Goal: Information Seeking & Learning: Learn about a topic

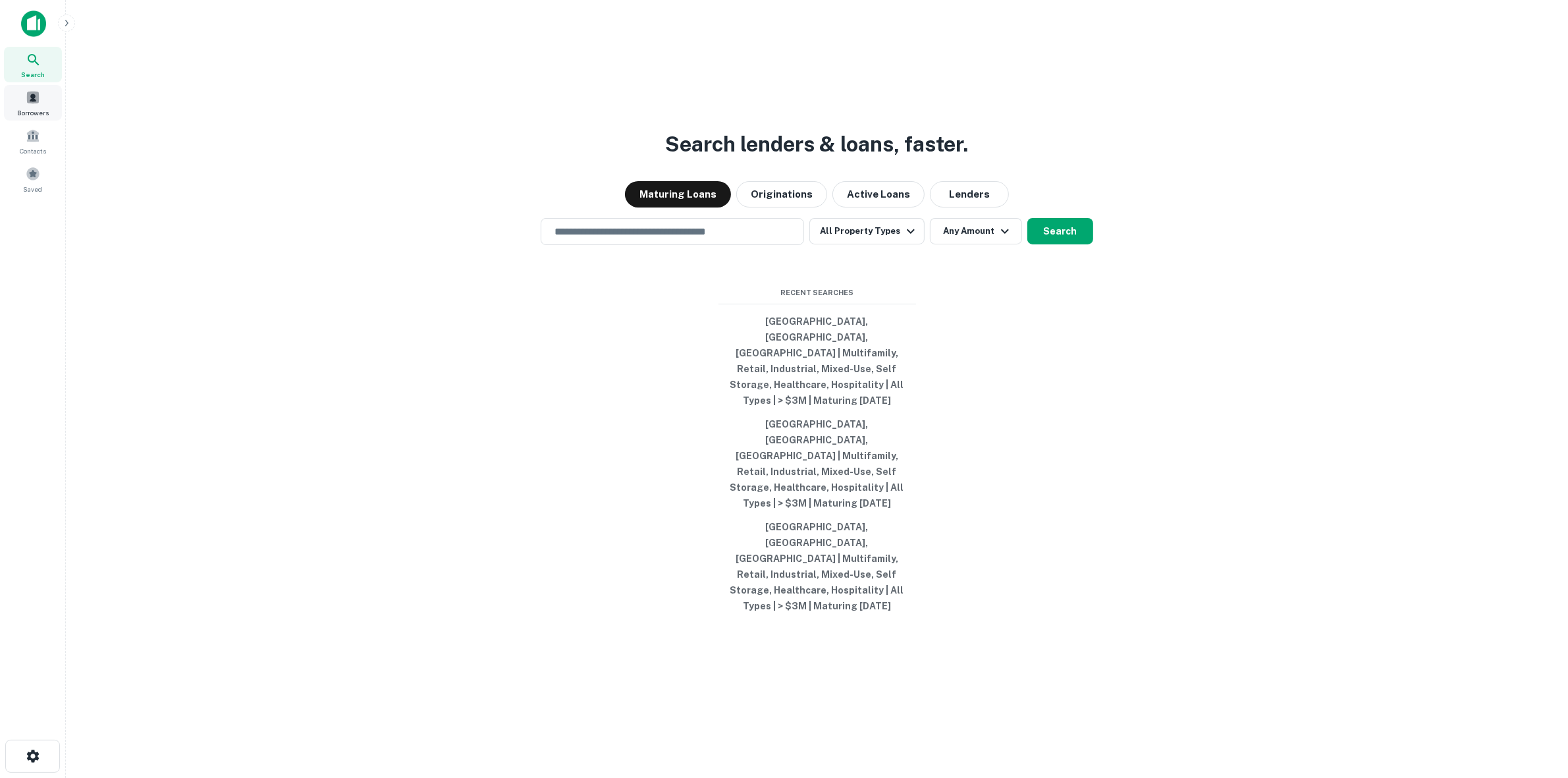
click at [35, 103] on span at bounding box center [32, 97] width 14 height 14
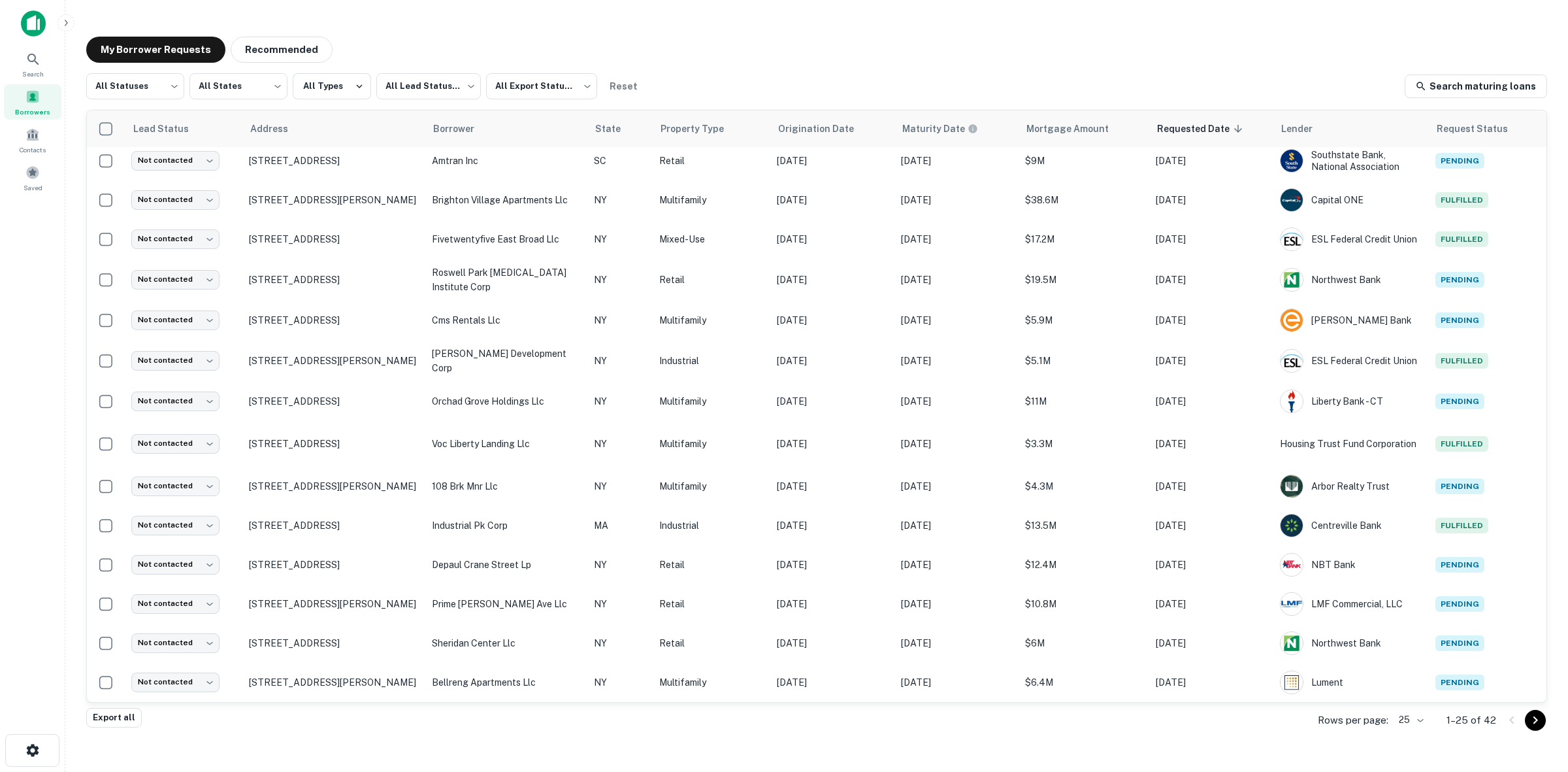
scroll to position [446, 0]
click at [1424, 714] on body "Search Borrowers Contacts Saved My Borrower Requests Recommended All Statuses *…" at bounding box center [784, 386] width 1568 height 772
click at [1422, 676] on li "100" at bounding box center [1411, 673] width 44 height 23
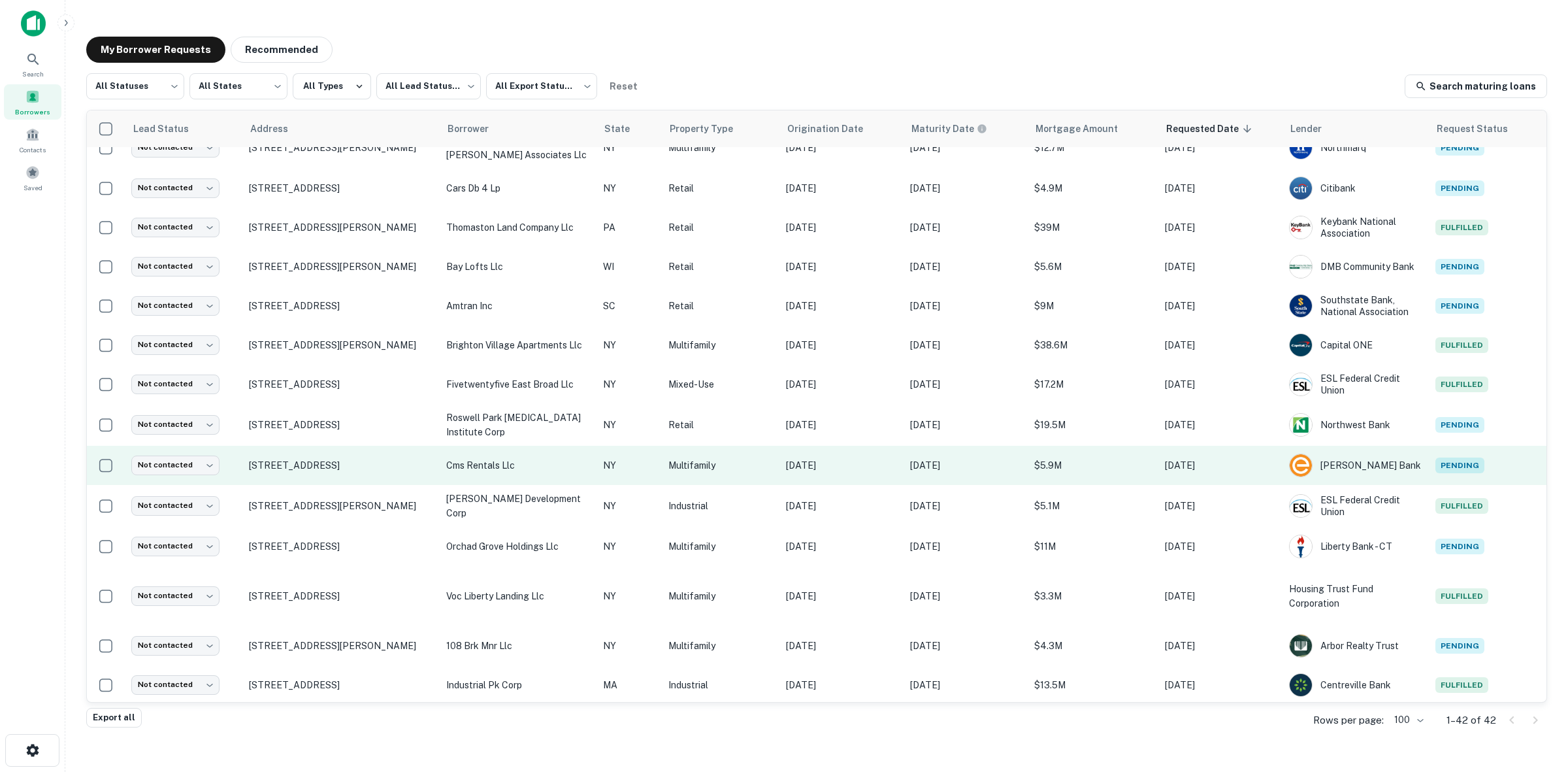
scroll to position [446, 0]
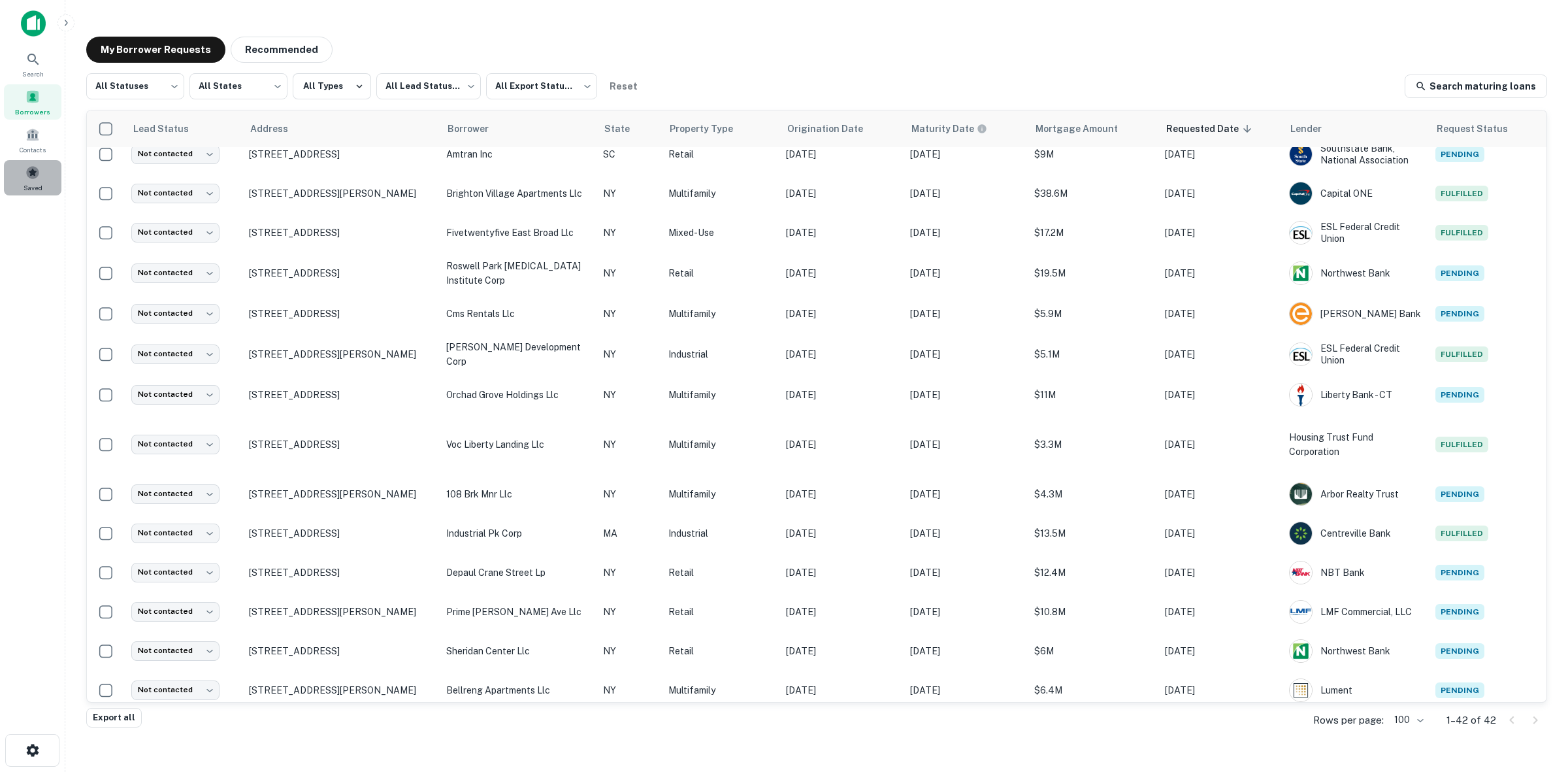
click at [37, 188] on span "Saved" at bounding box center [33, 187] width 19 height 10
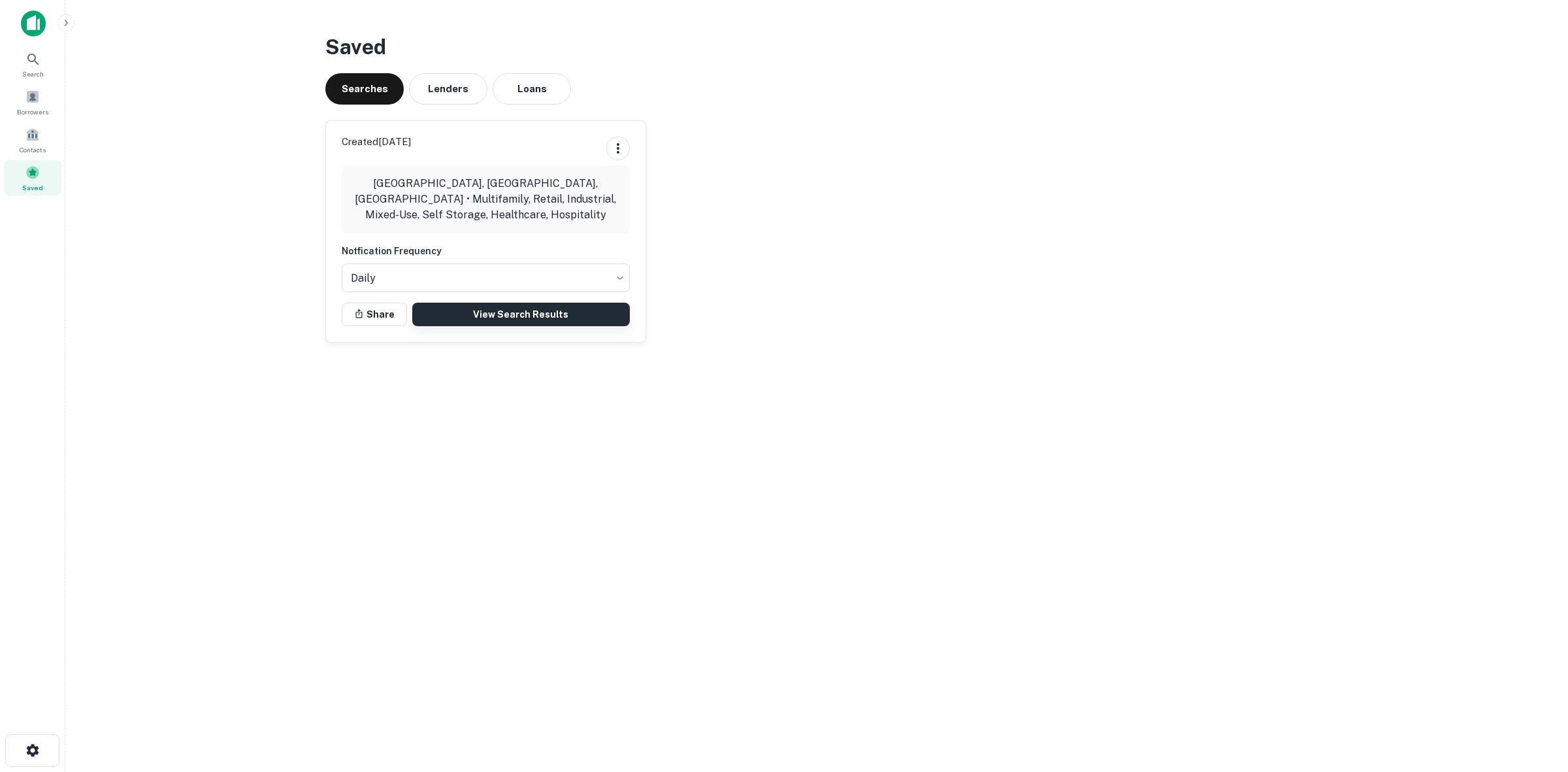
click at [508, 308] on link "View Search Results" at bounding box center [521, 314] width 218 height 23
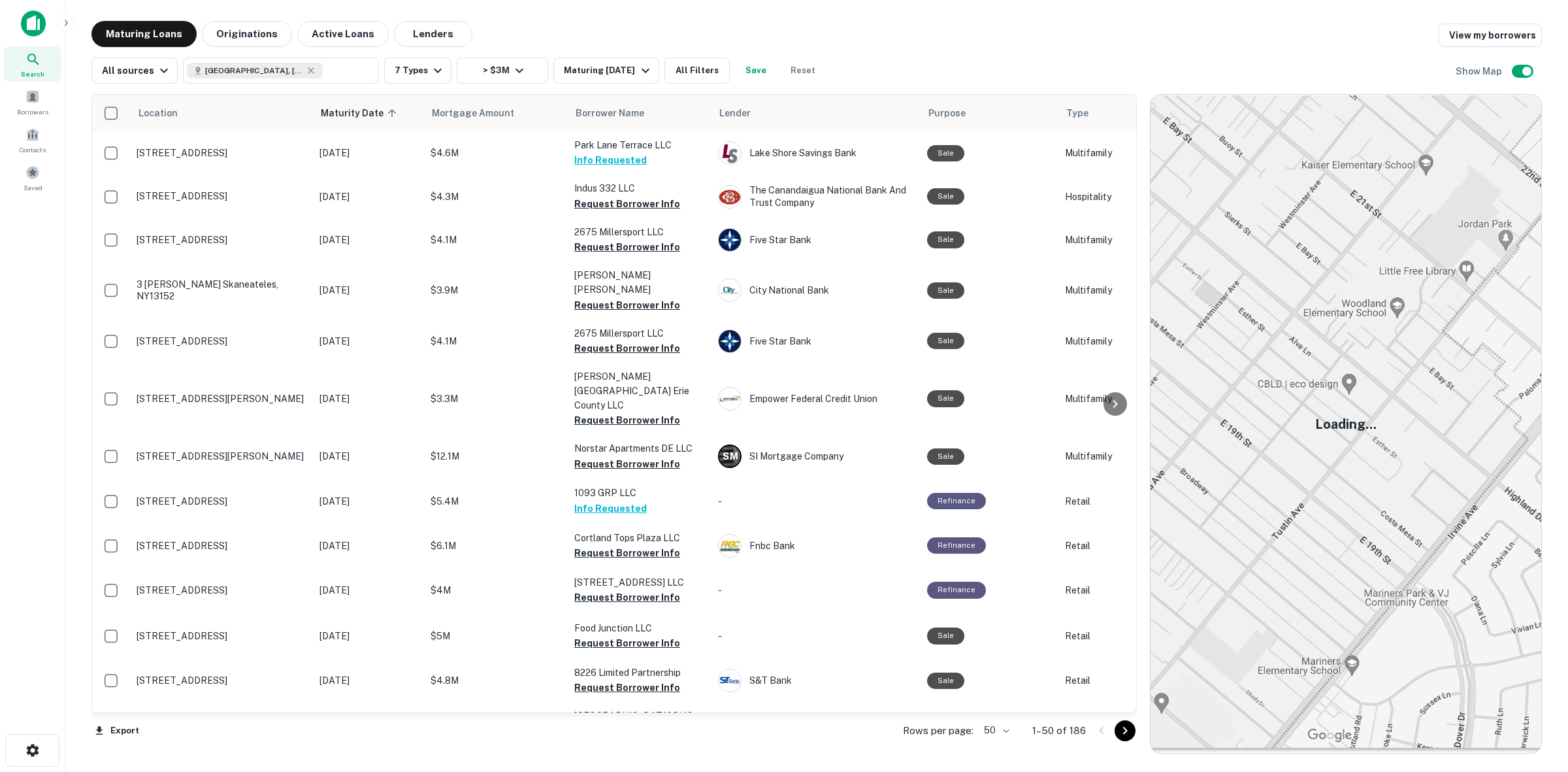
click at [1002, 731] on body "Search Borrowers Contacts Saved Maturing Loans Originations Active Loans Lender…" at bounding box center [784, 386] width 1568 height 772
click at [1002, 745] on li "100" at bounding box center [996, 744] width 38 height 23
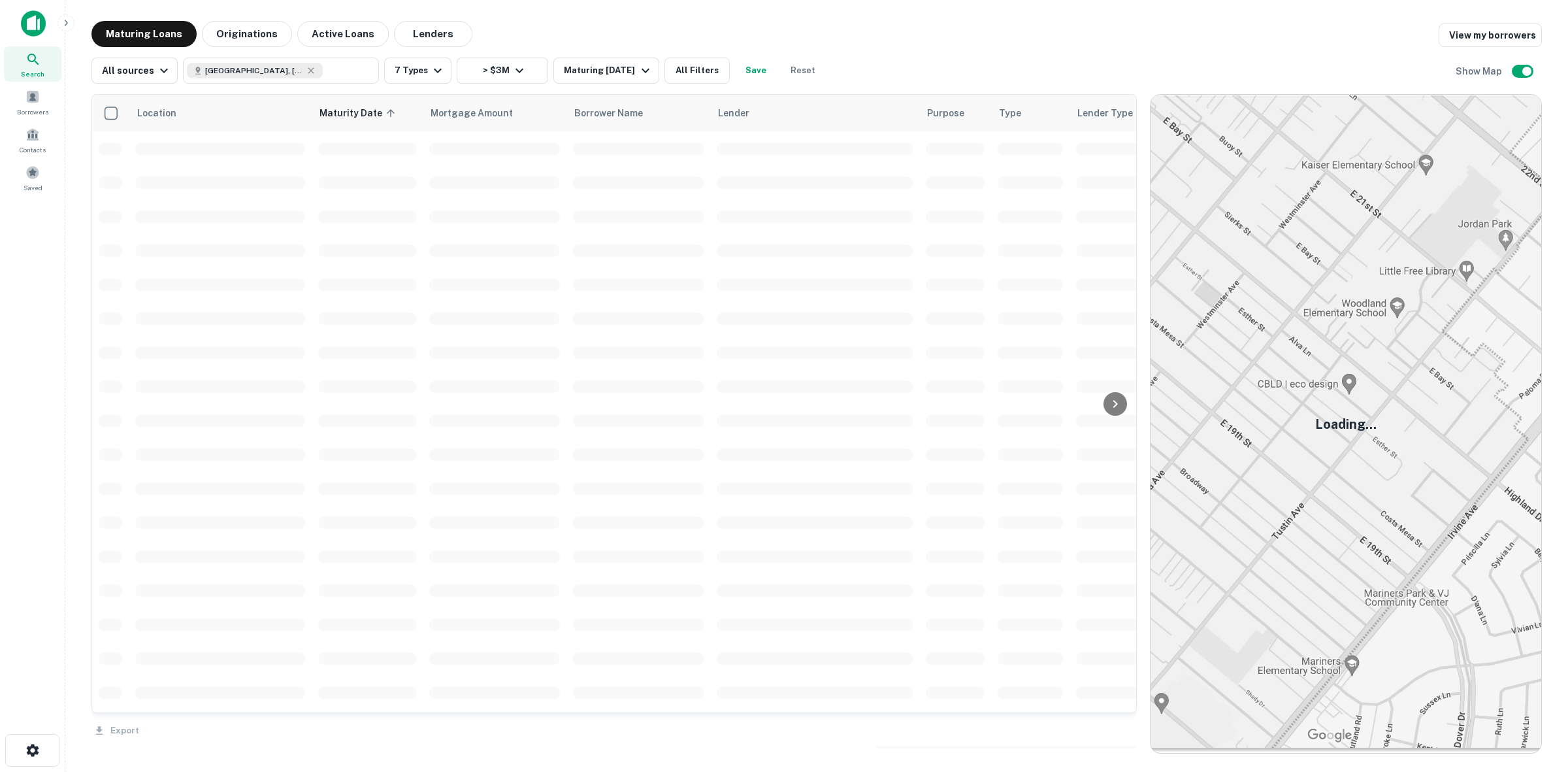
click at [914, 35] on div "Maturing Loans Originations Active Loans Lenders View my borrowers" at bounding box center [816, 34] width 1450 height 26
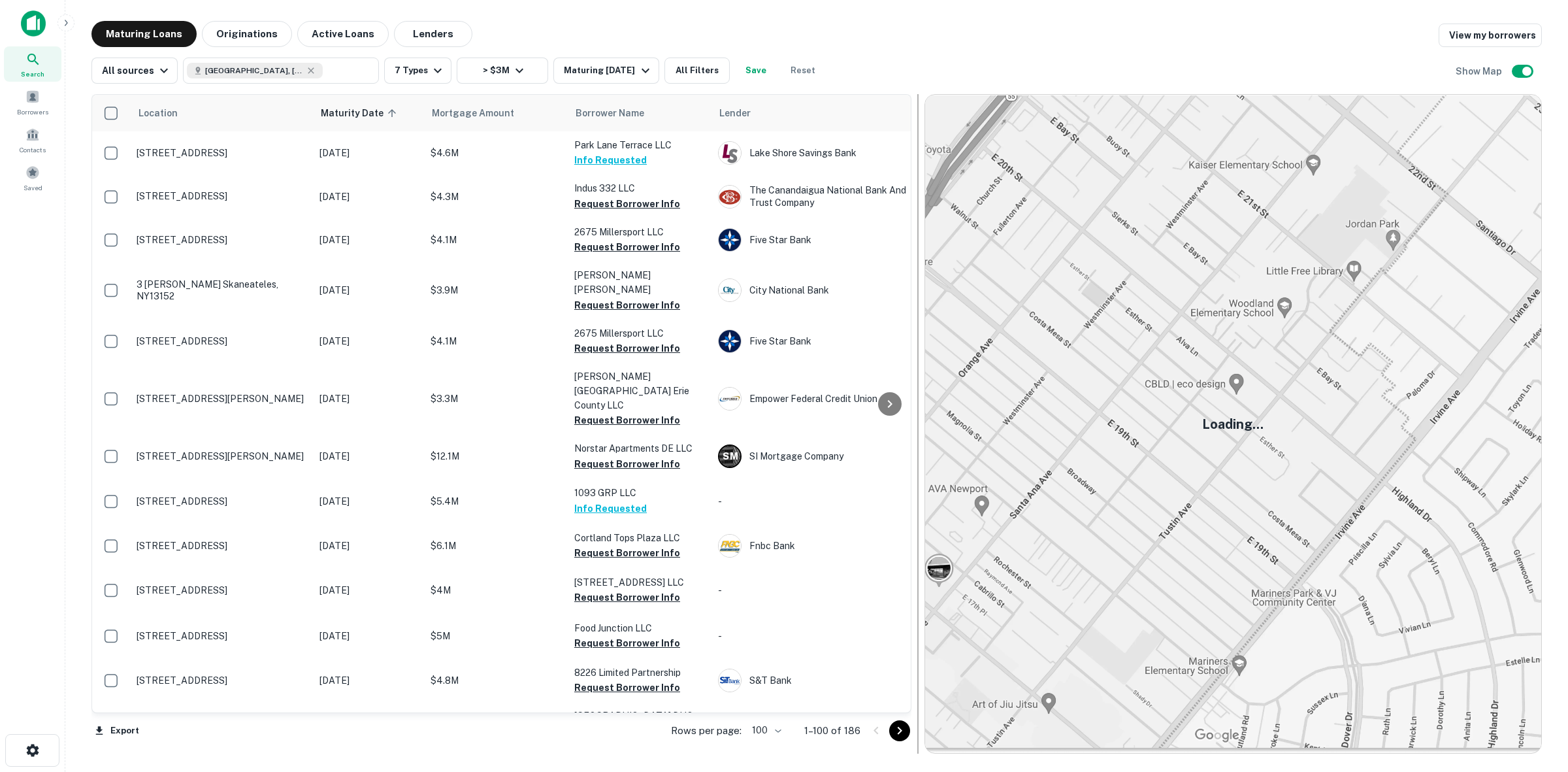
drag, startPoint x: 1141, startPoint y: 351, endPoint x: 915, endPoint y: 347, distance: 226.0
click at [915, 347] on div at bounding box center [918, 424] width 13 height 659
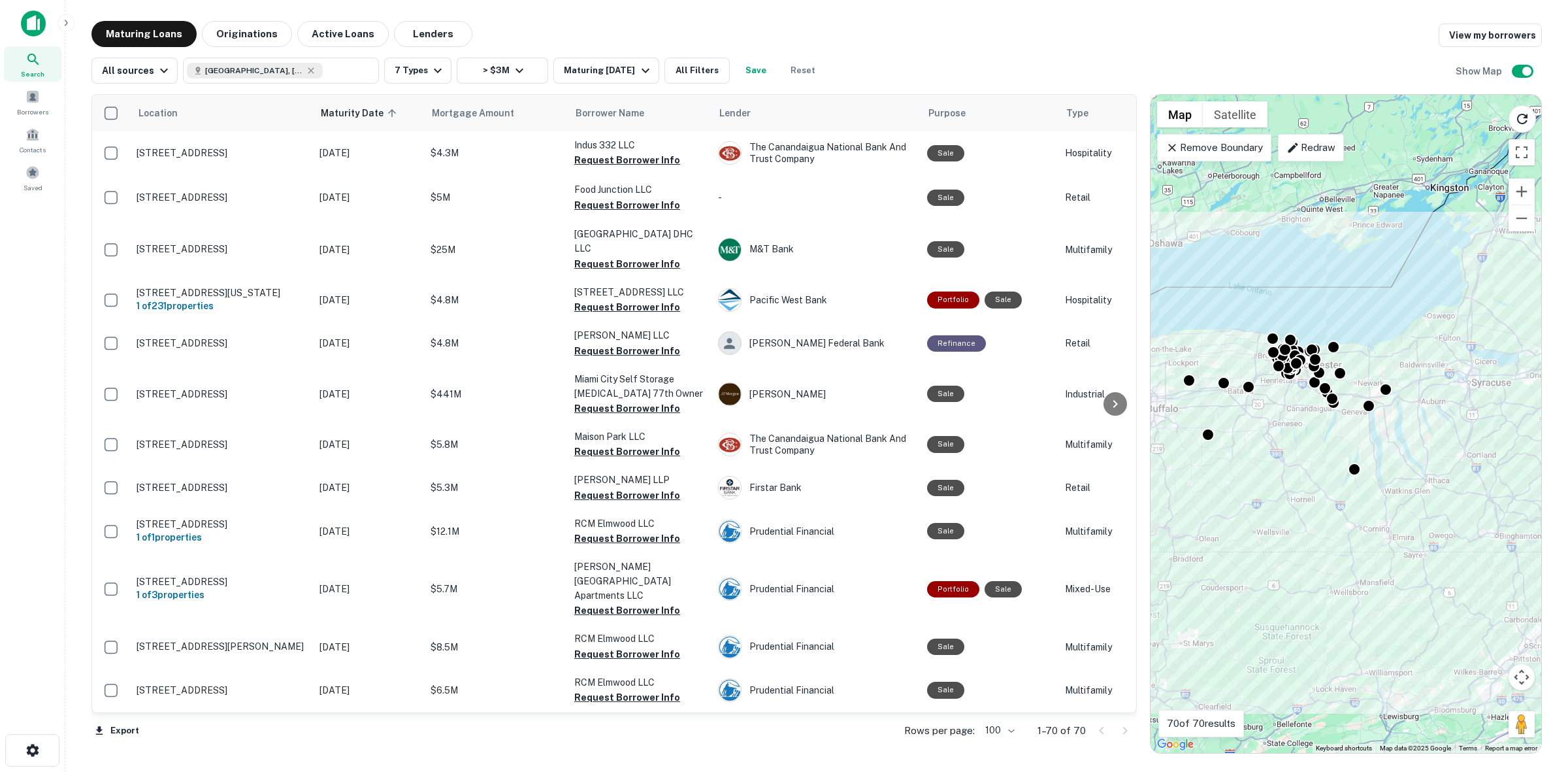
drag, startPoint x: 1431, startPoint y: 564, endPoint x: 1377, endPoint y: 501, distance: 83.0
click at [1377, 501] on div "To activate drag with keyboard, press Alt + Enter. Once in keyboard drag state,…" at bounding box center [1345, 424] width 391 height 658
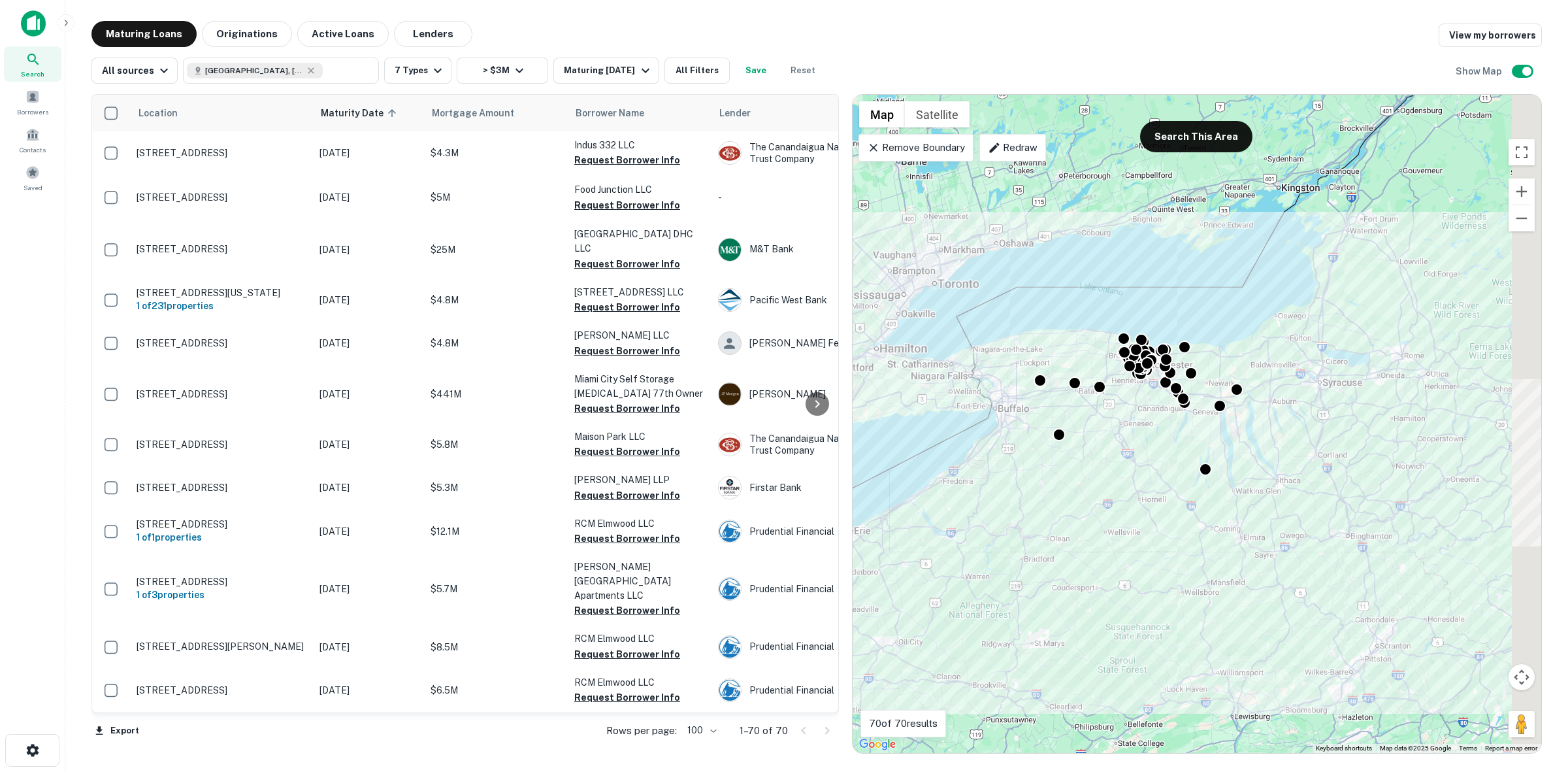
drag, startPoint x: 1147, startPoint y: 260, endPoint x: 849, endPoint y: 260, distance: 298.0
click at [849, 260] on div at bounding box center [845, 424] width 13 height 659
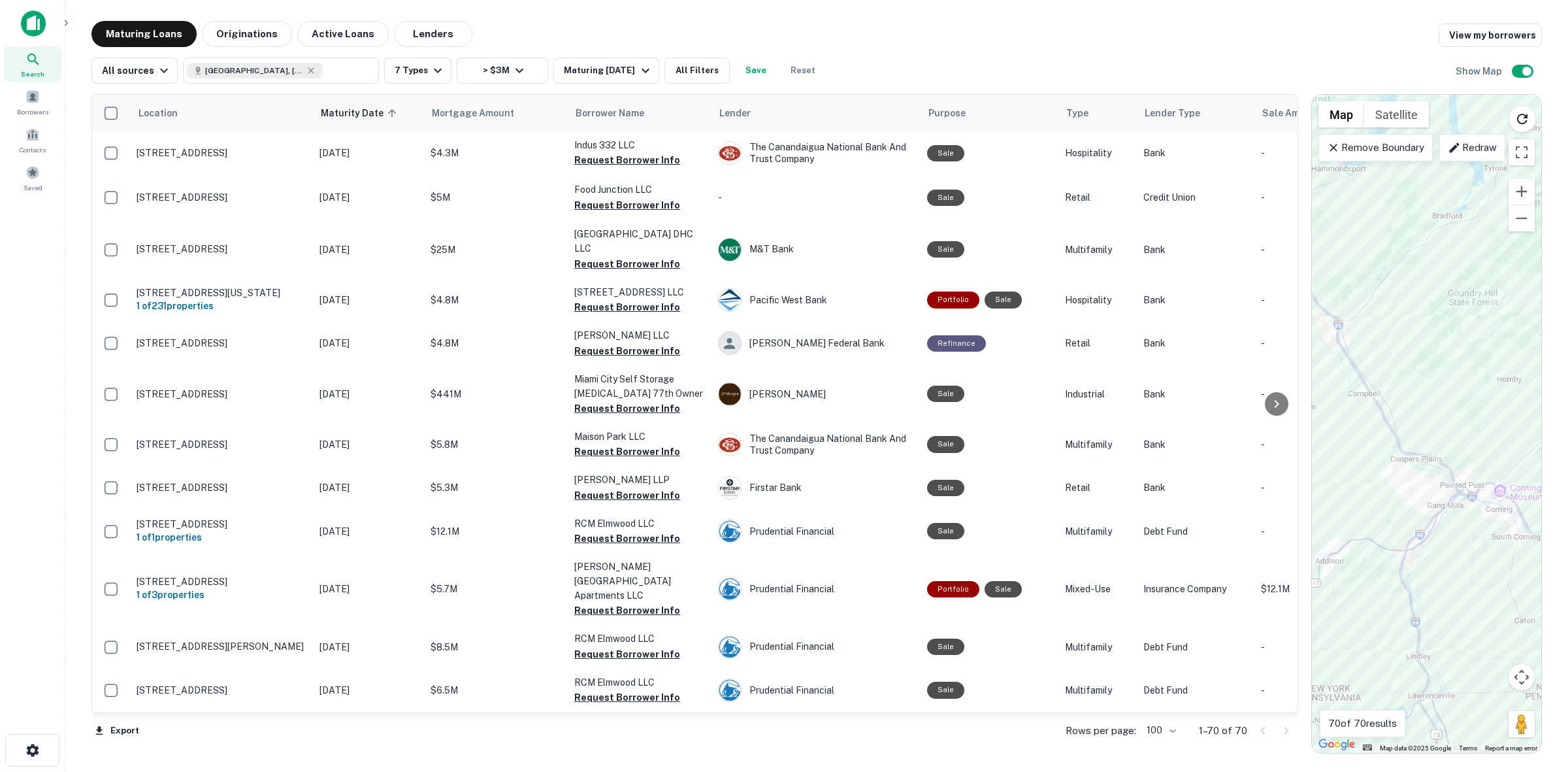
drag, startPoint x: 847, startPoint y: 208, endPoint x: 1306, endPoint y: 229, distance: 459.5
click at [1306, 229] on div at bounding box center [1304, 424] width 13 height 659
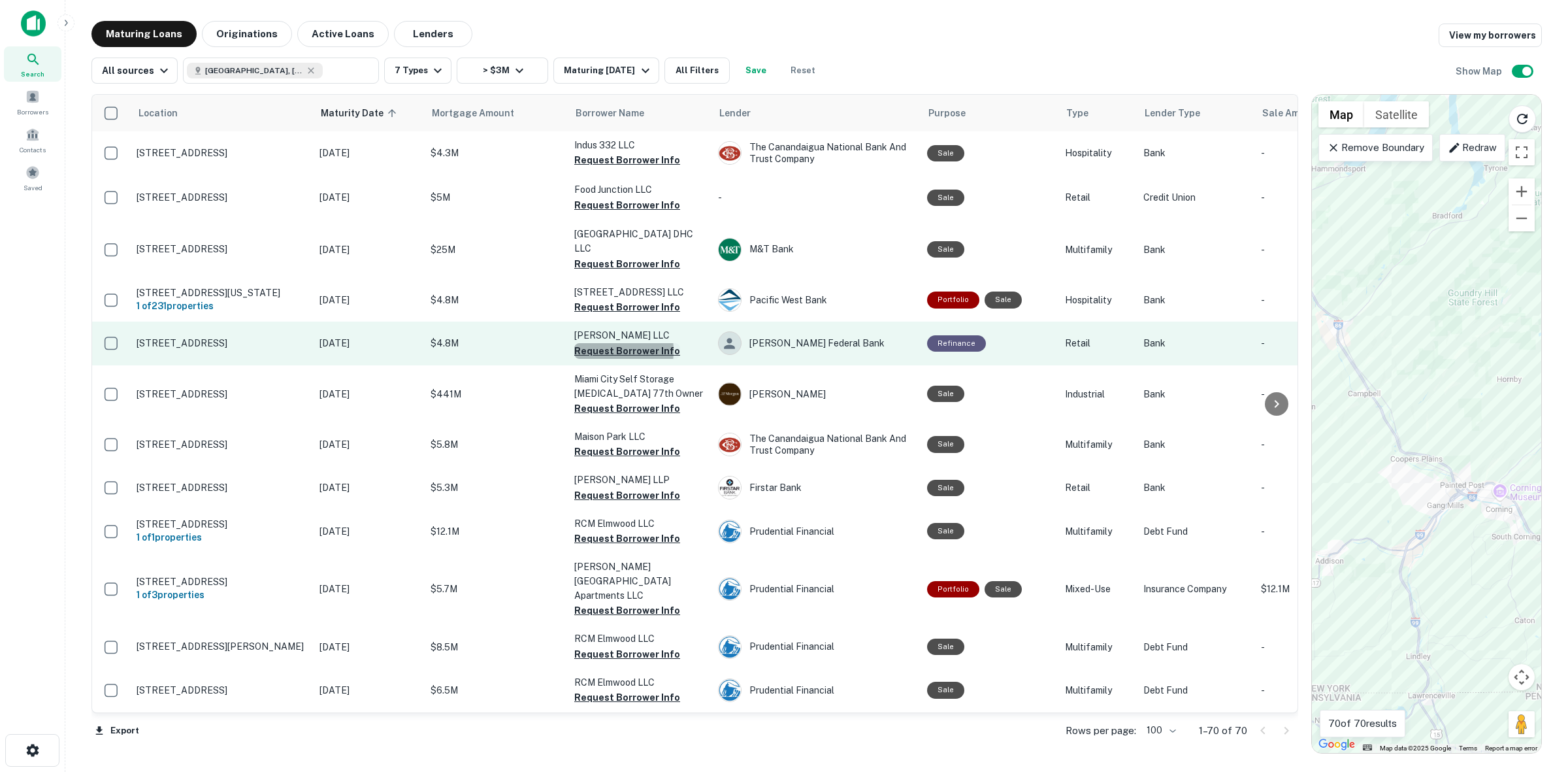
click at [585, 343] on button "Request Borrower Info" at bounding box center [627, 350] width 106 height 16
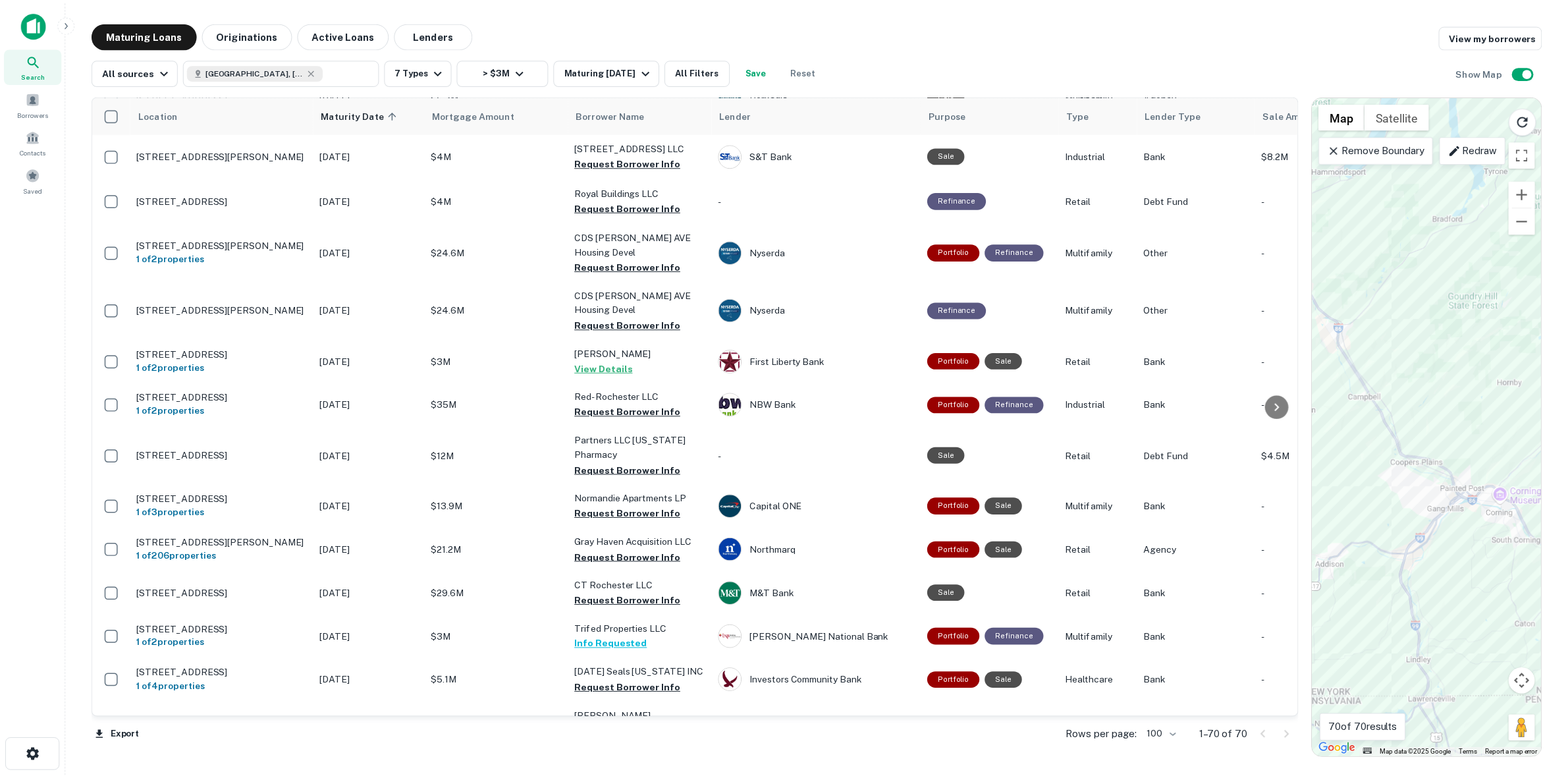
scroll to position [659, 0]
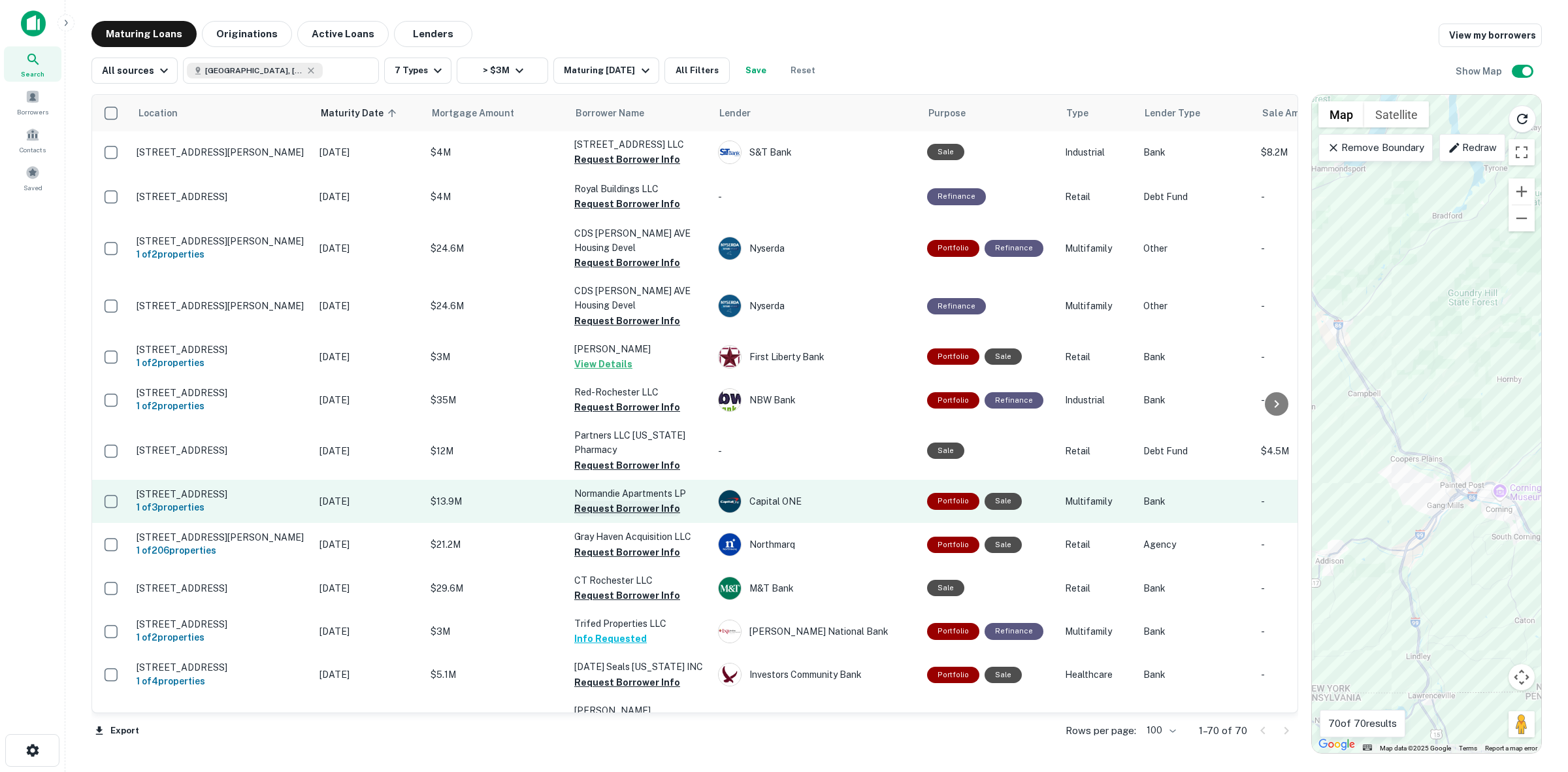
click at [615, 501] on button "Request Borrower Info" at bounding box center [627, 508] width 106 height 16
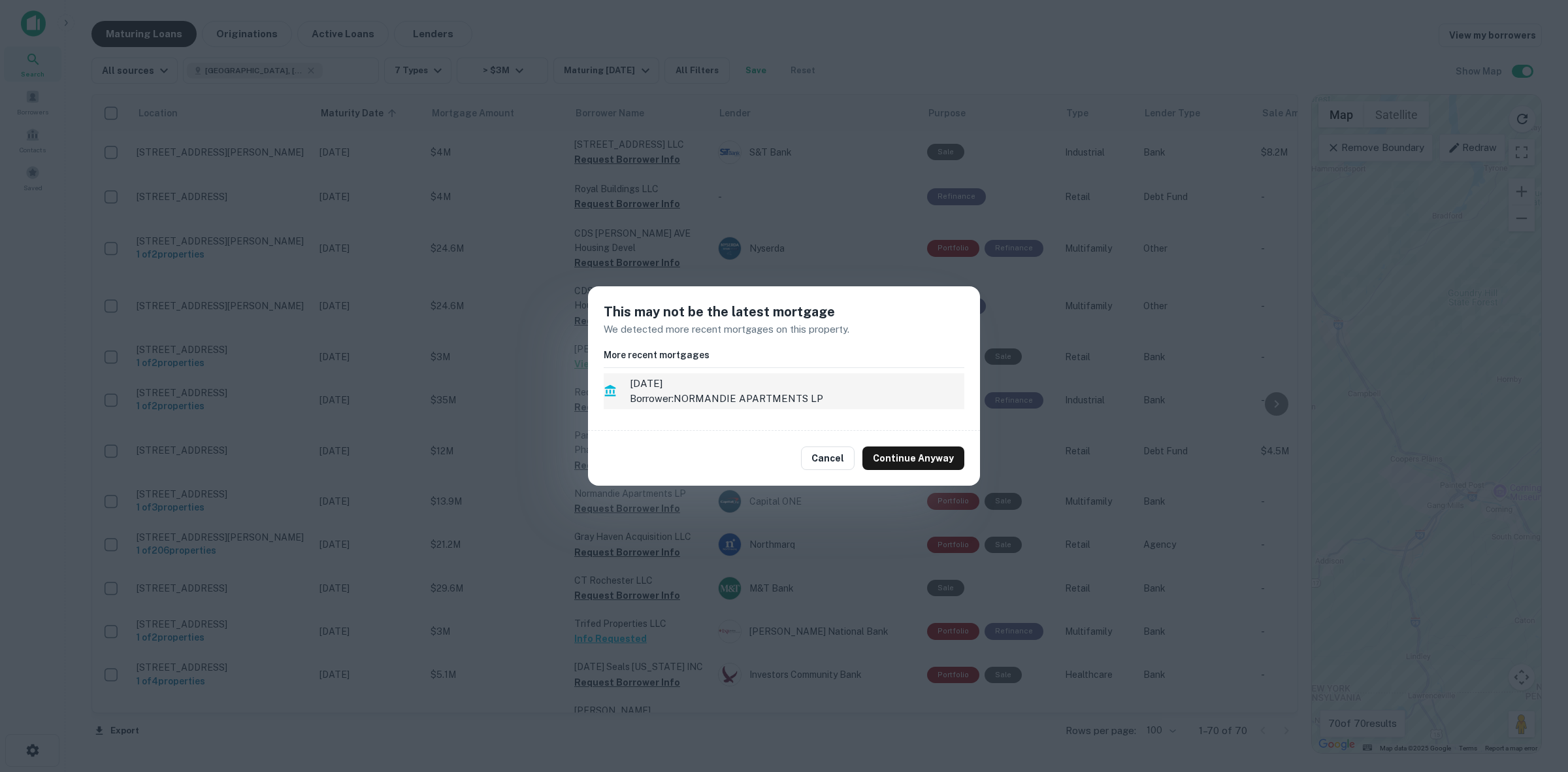
click at [818, 403] on p "Borrower: NORMANDIE APARTMENTS LP" at bounding box center [797, 398] width 334 height 16
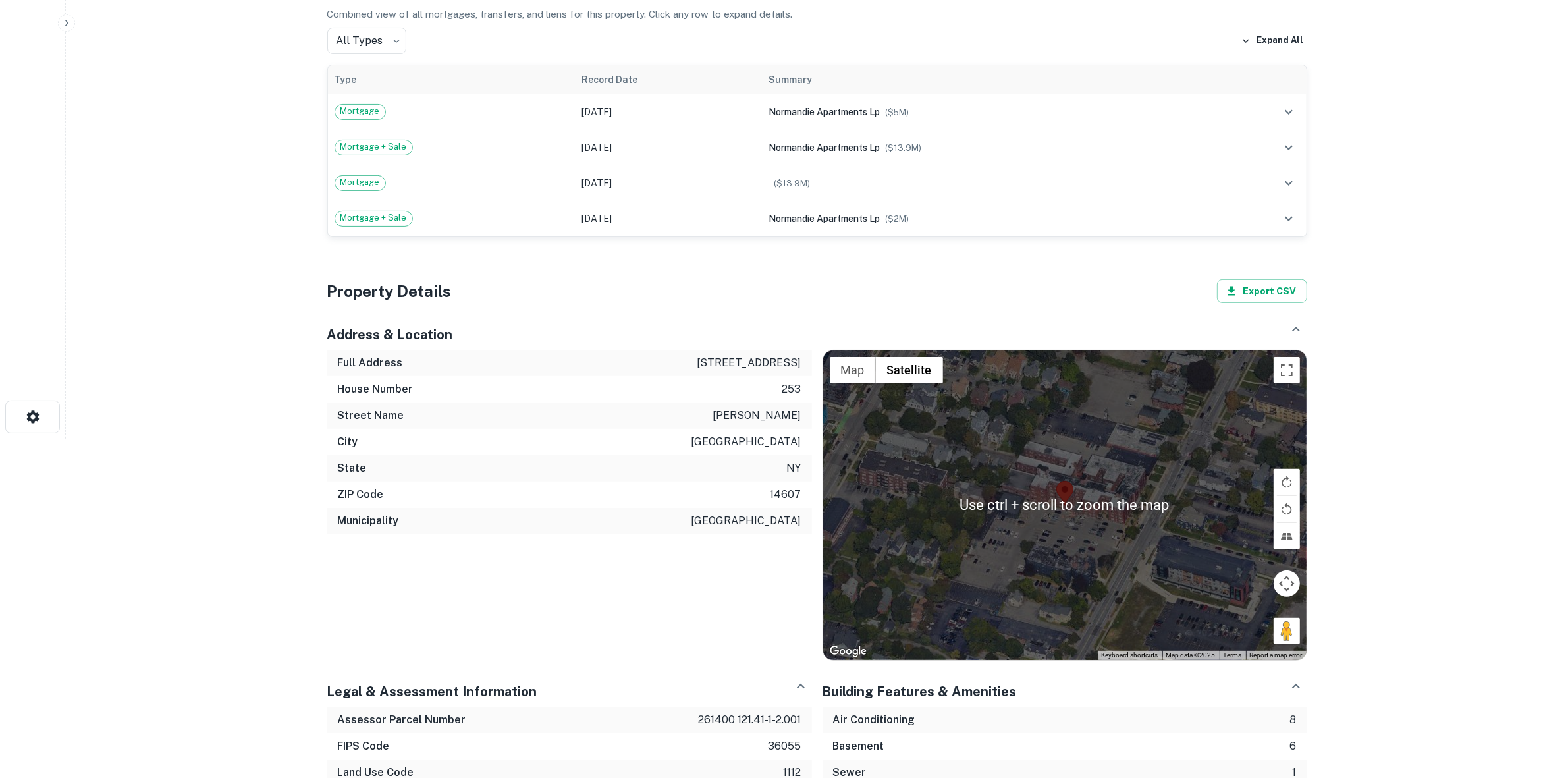
scroll to position [247, 0]
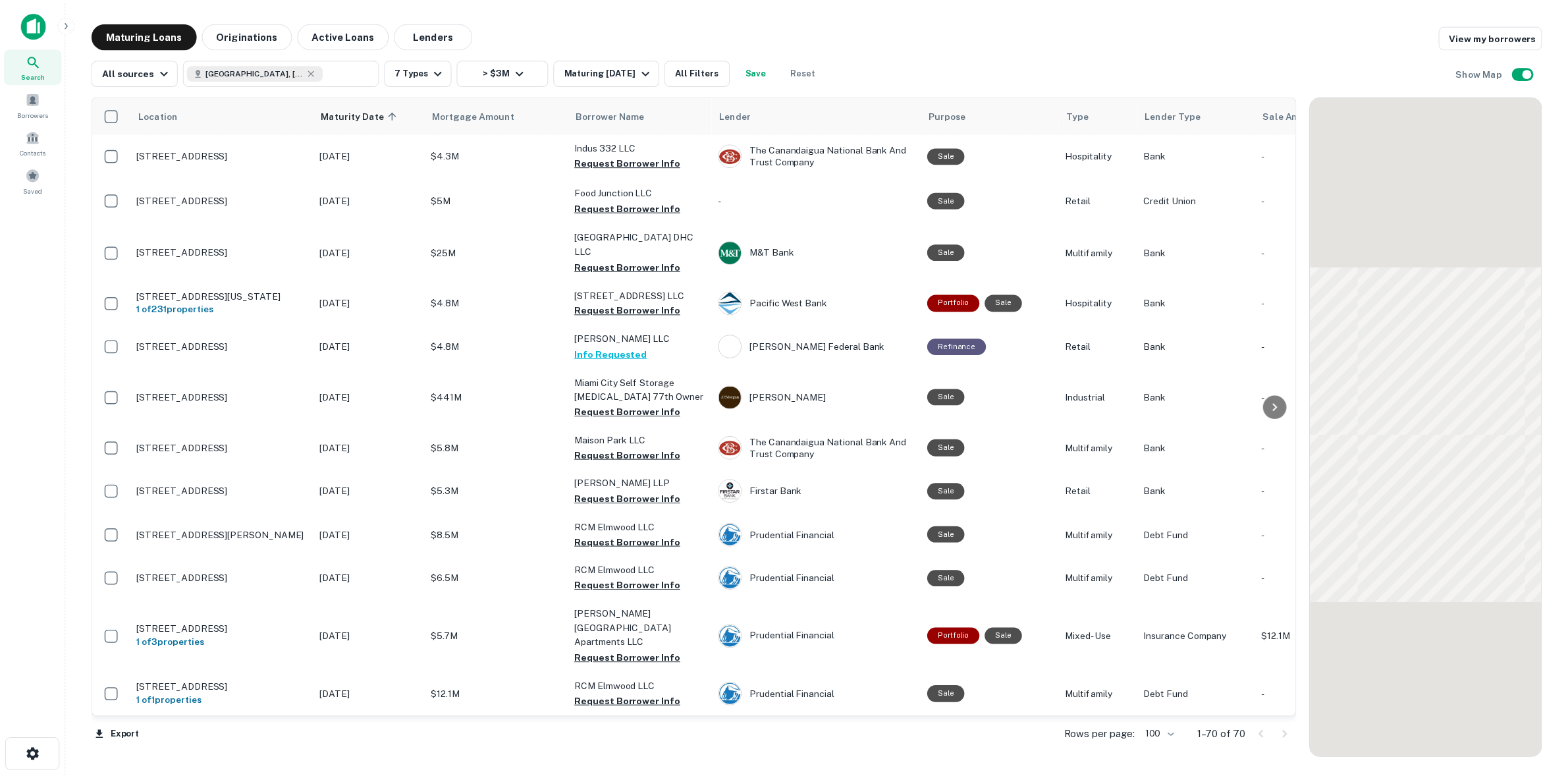
scroll to position [659, 0]
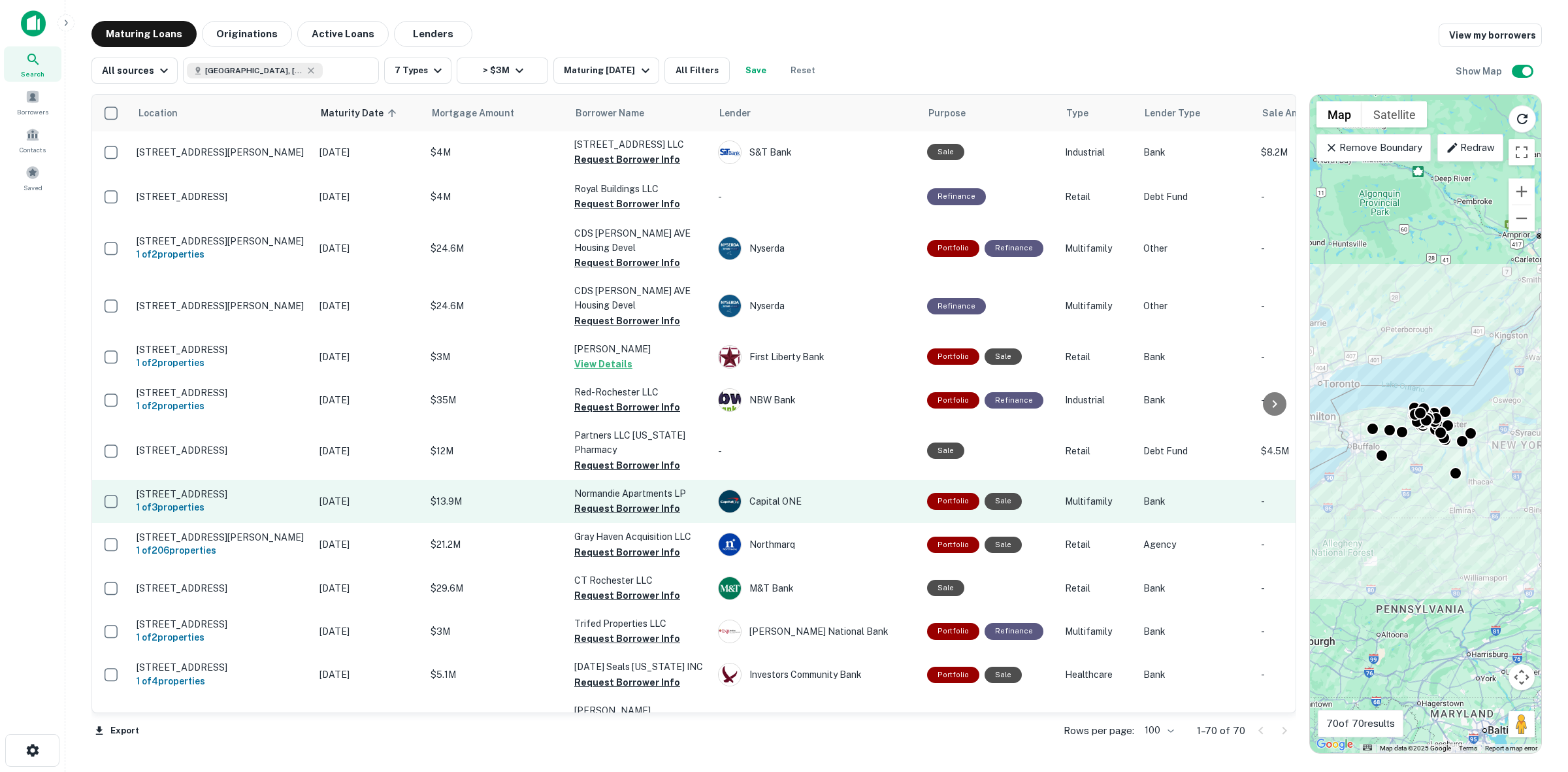
click at [492, 494] on p "$13.9M" at bounding box center [495, 501] width 131 height 14
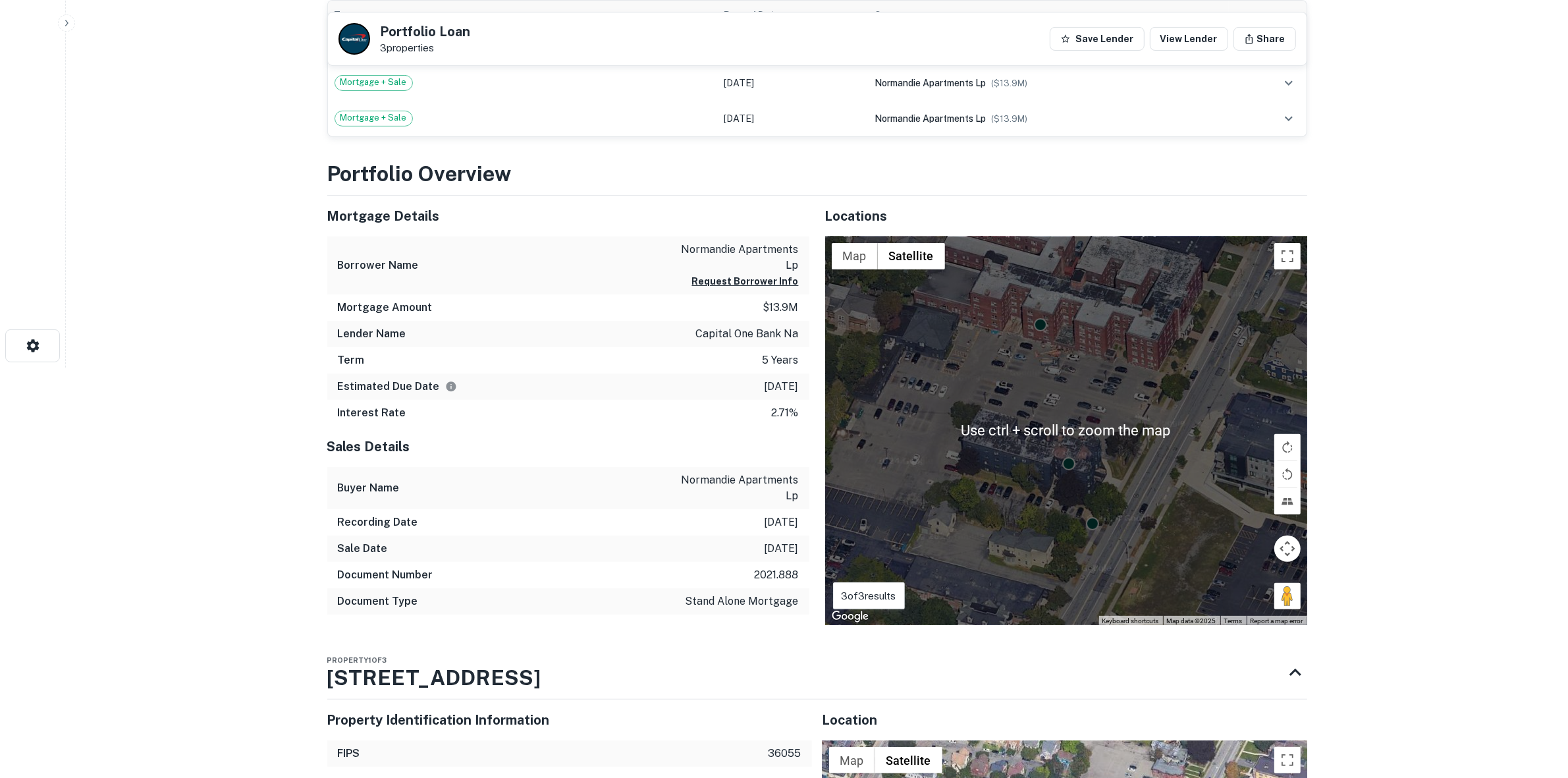
scroll to position [412, 0]
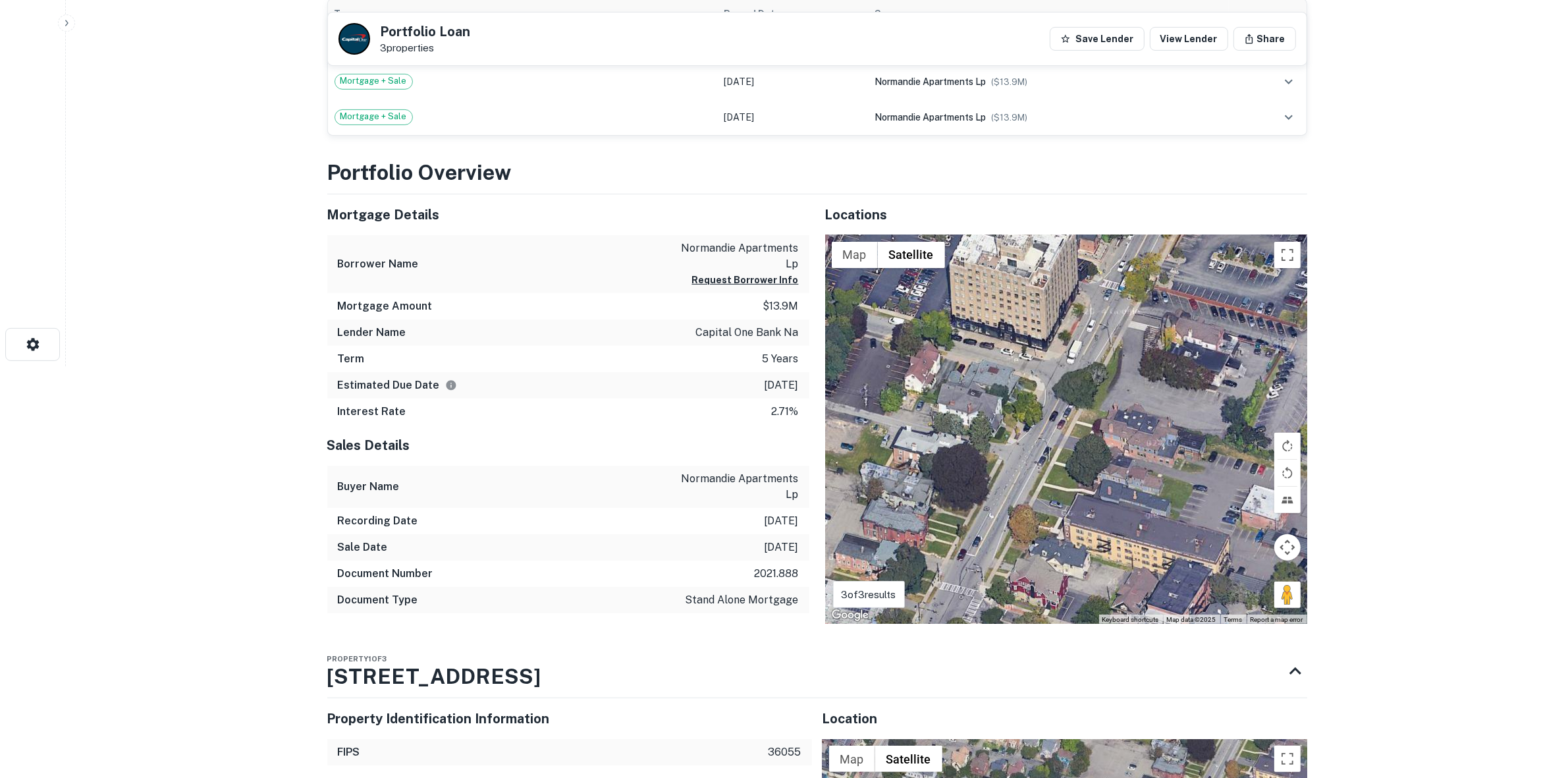
drag, startPoint x: 1159, startPoint y: 414, endPoint x: 807, endPoint y: 817, distance: 535.1
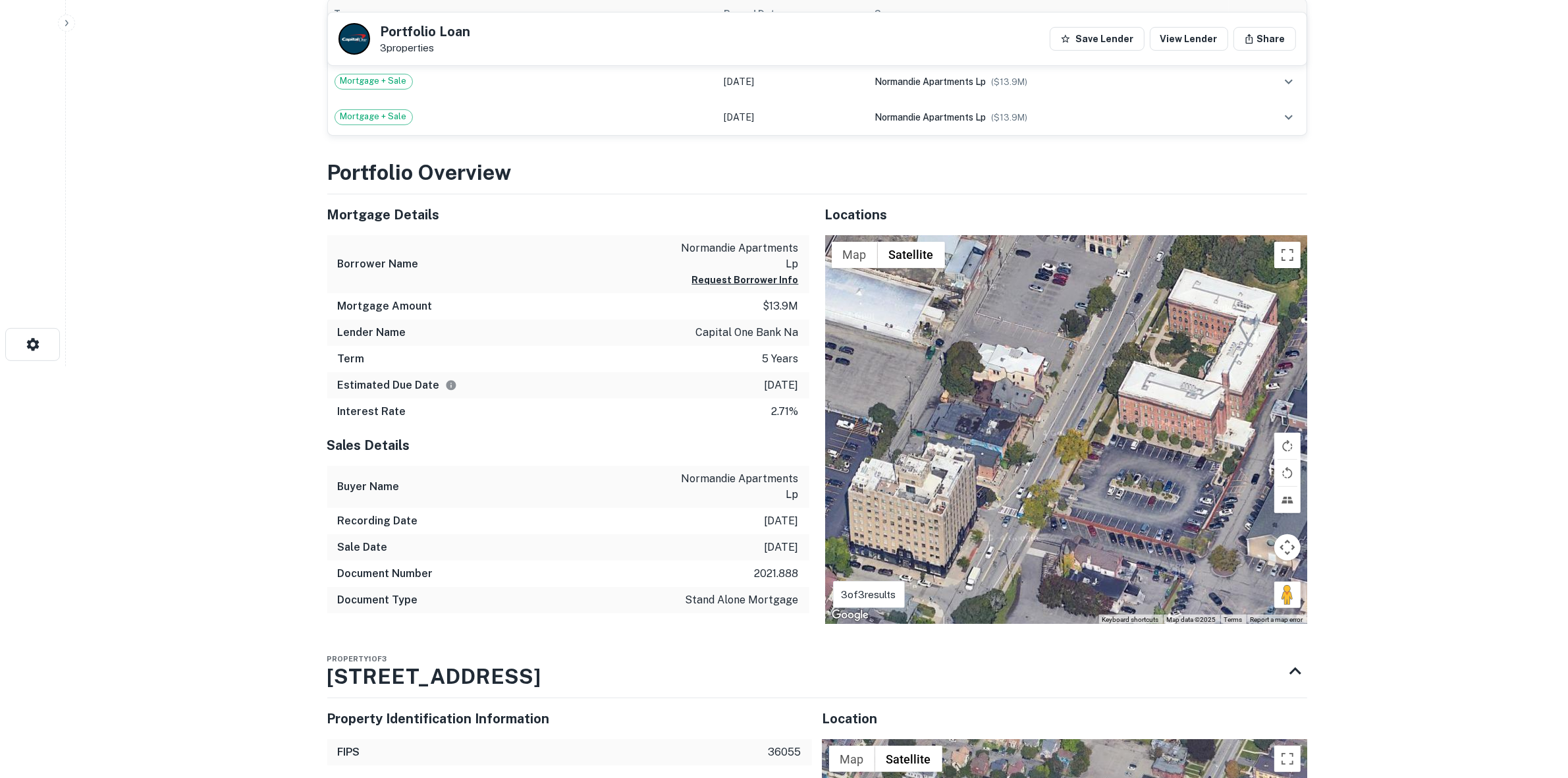
drag, startPoint x: 1073, startPoint y: 386, endPoint x: 992, endPoint y: 563, distance: 194.7
click at [992, 563] on div "To activate drag with keyboard, press Alt + Enter. Once in keyboard drag state,…" at bounding box center [1066, 429] width 482 height 389
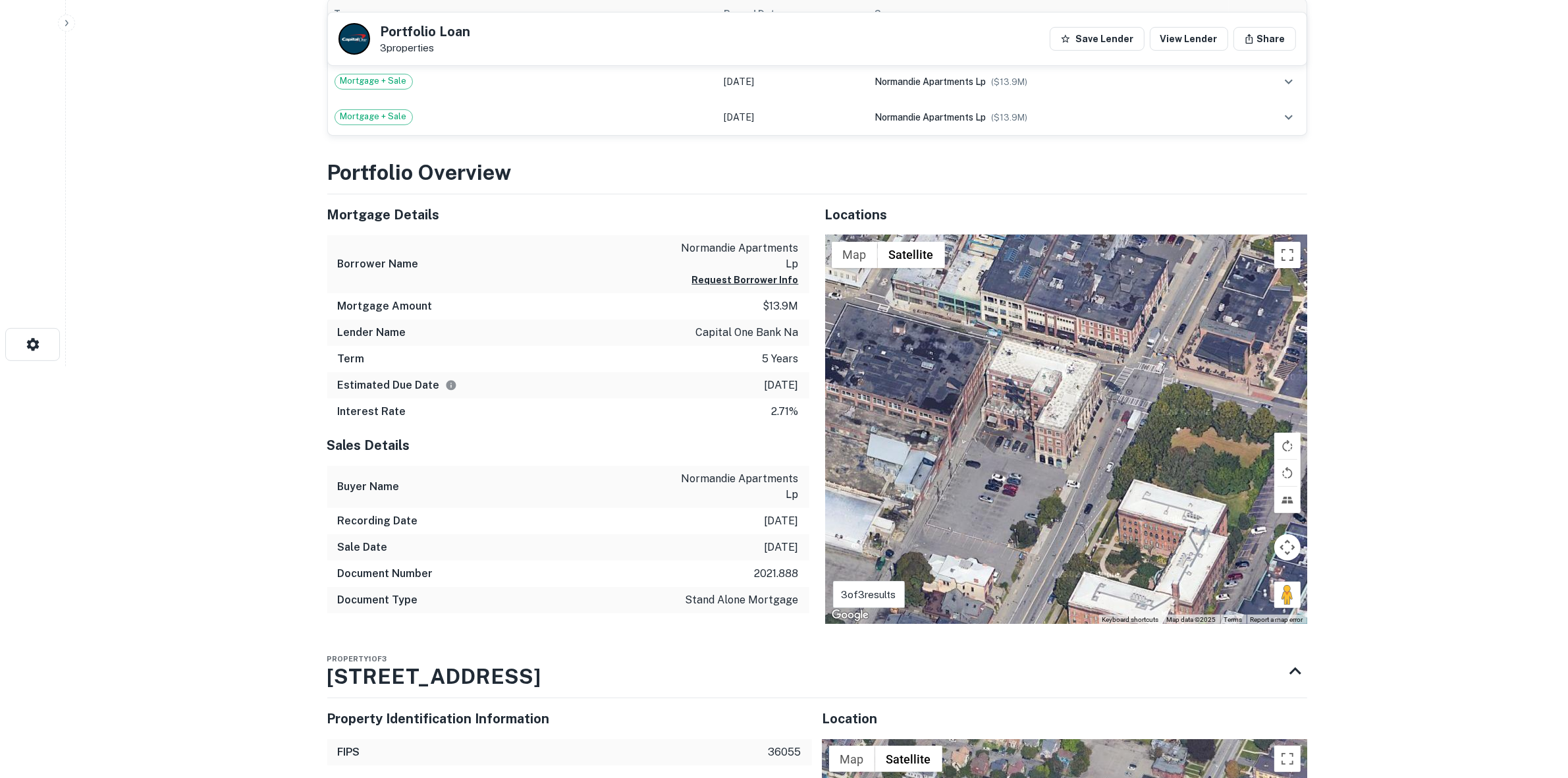
drag, startPoint x: 1038, startPoint y: 505, endPoint x: 1007, endPoint y: 620, distance: 119.1
click at [1007, 620] on div "To activate drag with keyboard, press Alt + Enter. Once in keyboard drag state,…" at bounding box center [1066, 429] width 482 height 389
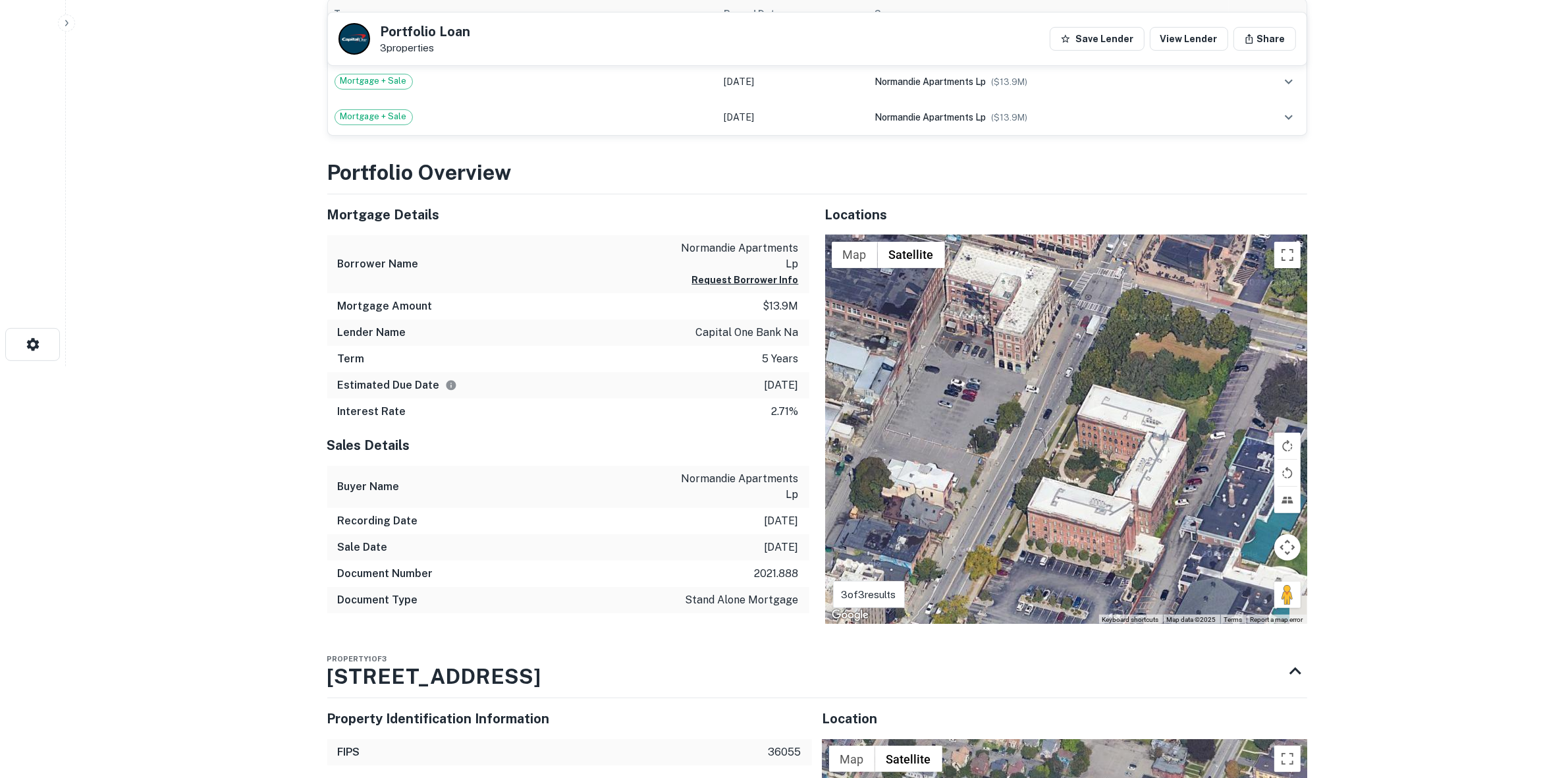
drag, startPoint x: 1143, startPoint y: 403, endPoint x: 1107, endPoint y: 304, distance: 105.3
click at [1107, 304] on div "To activate drag with keyboard, press Alt + Enter. Once in keyboard drag state,…" at bounding box center [1066, 429] width 482 height 389
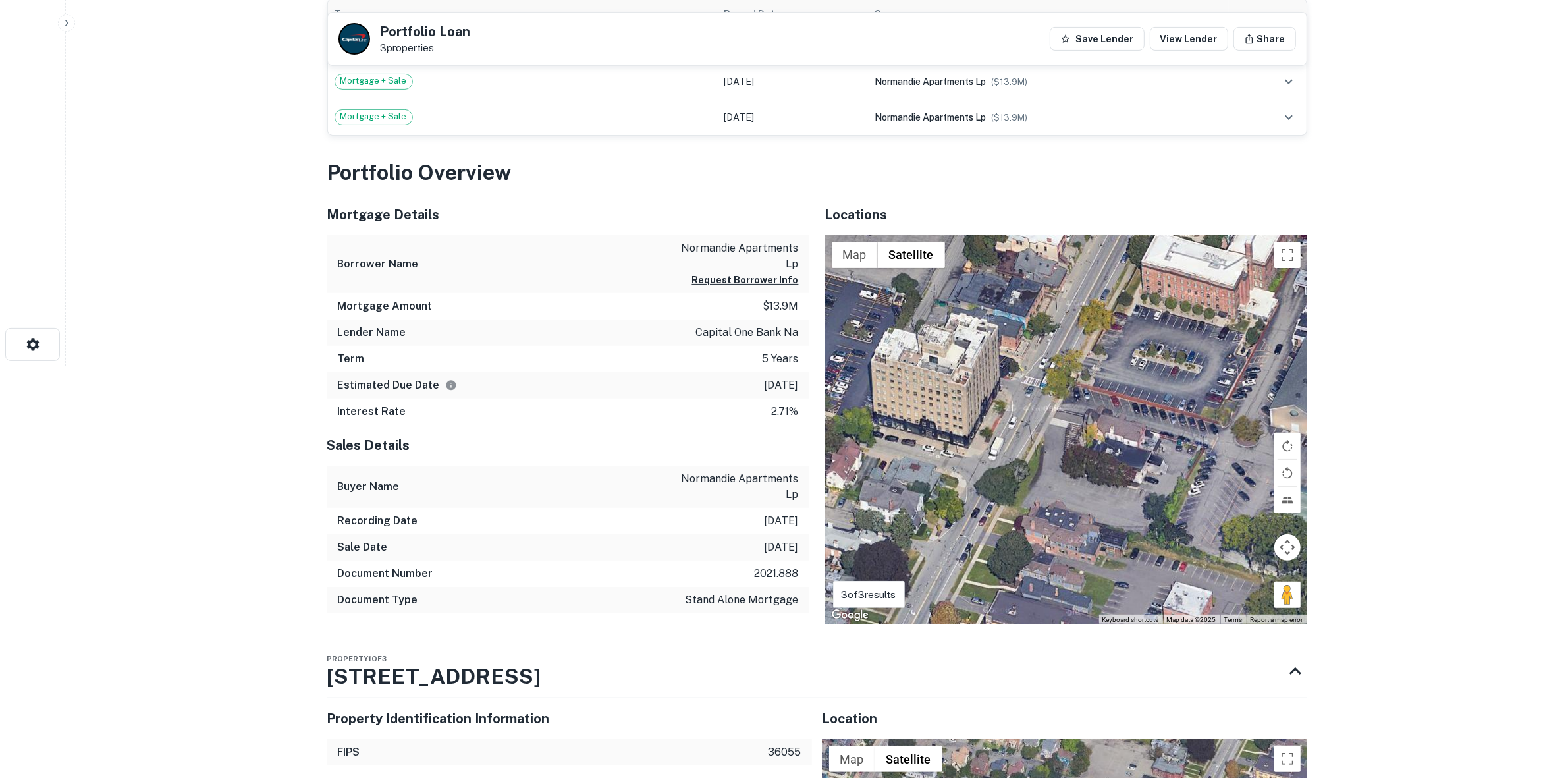
drag, startPoint x: 1002, startPoint y: 591, endPoint x: 1133, endPoint y: 309, distance: 310.9
click at [1147, 287] on div "To activate drag with keyboard, press Alt + Enter. Once in keyboard drag state,…" at bounding box center [1066, 429] width 482 height 389
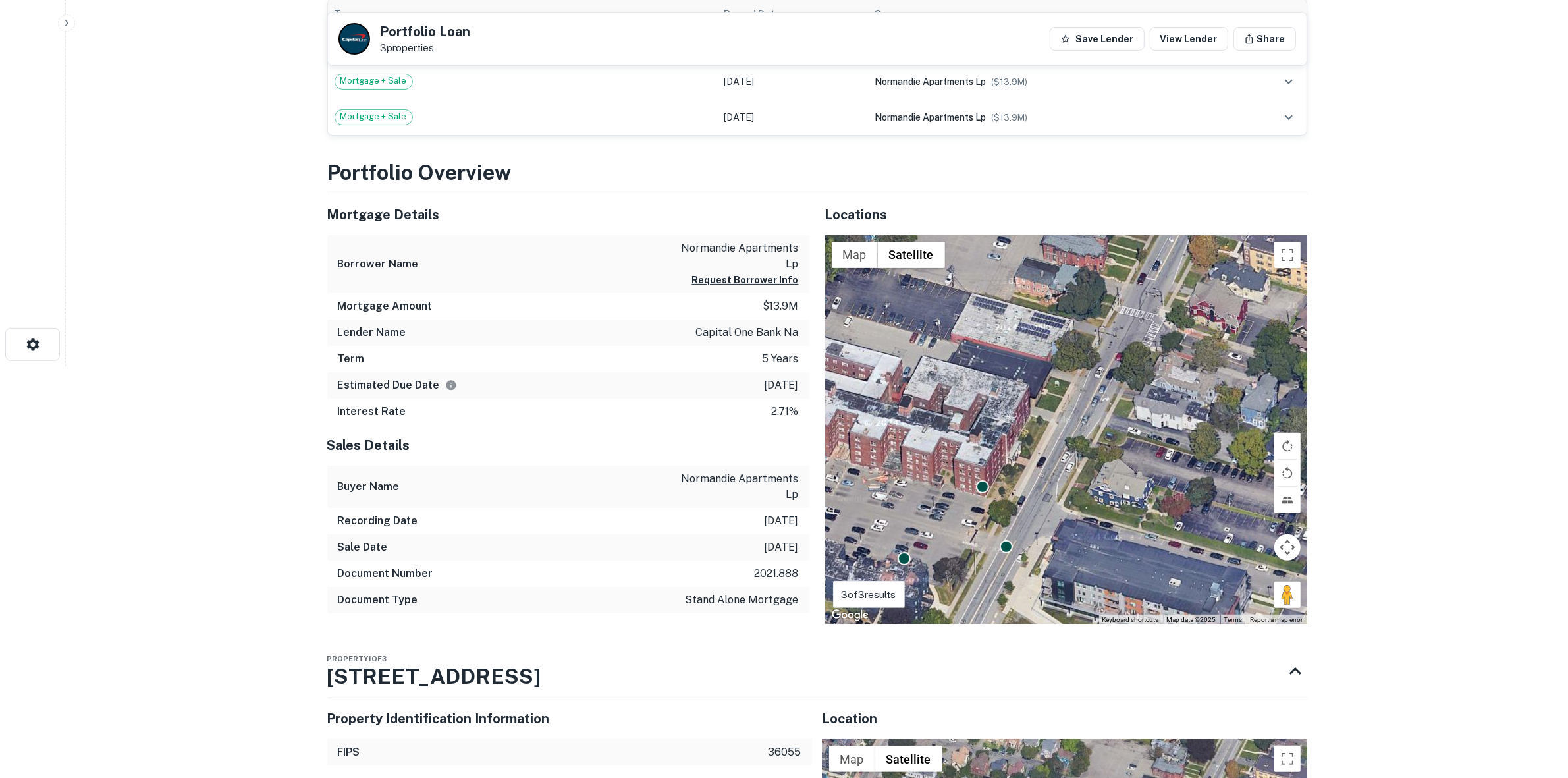
drag, startPoint x: 1022, startPoint y: 514, endPoint x: 1177, endPoint y: 356, distance: 221.3
click at [1177, 356] on div "To activate drag with keyboard, press Alt + Enter. Once in keyboard drag state,…" at bounding box center [1066, 429] width 482 height 389
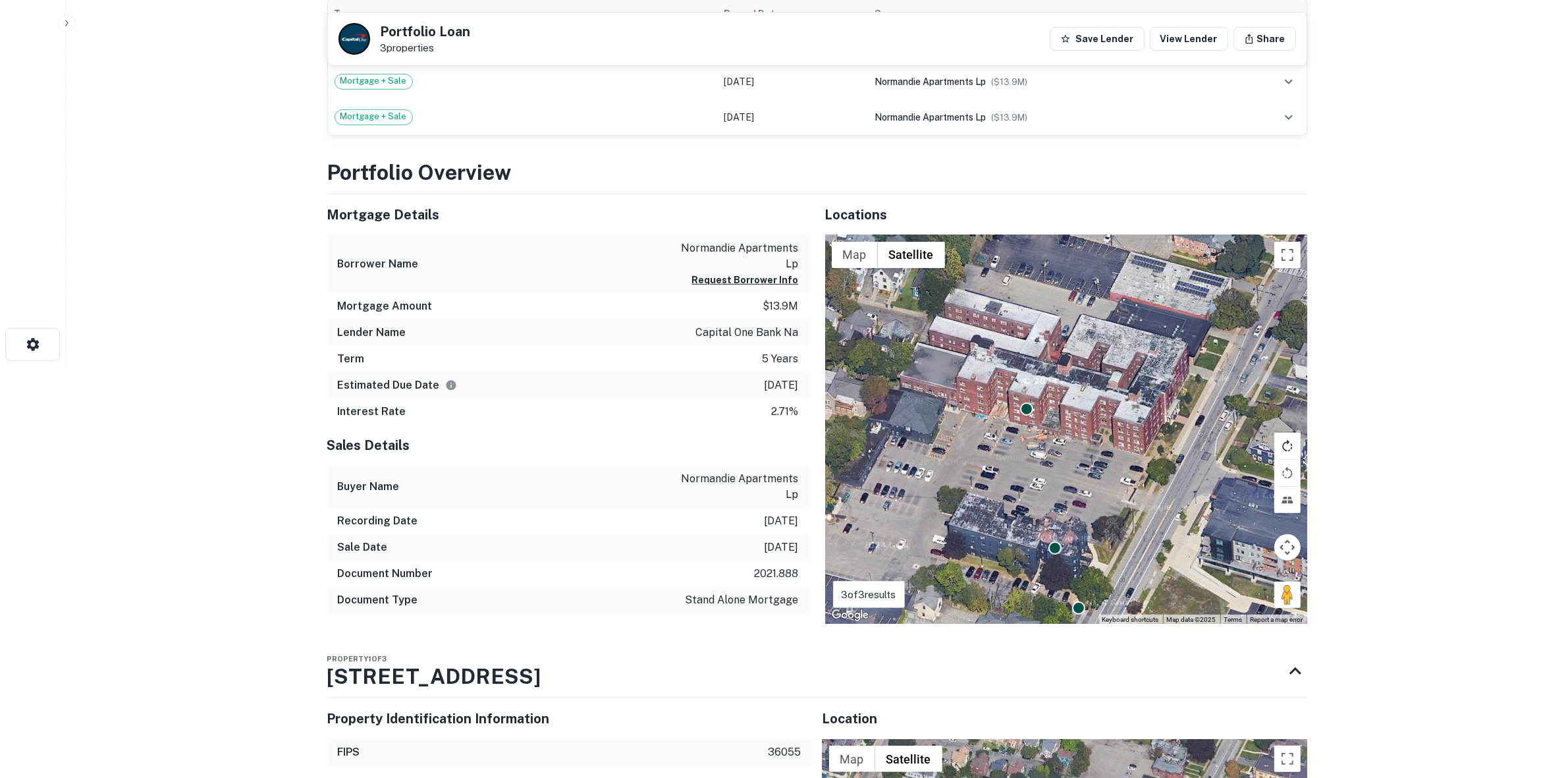
drag, startPoint x: 1117, startPoint y: 482, endPoint x: 1274, endPoint y: 453, distance: 159.7
click at [1274, 453] on div "To activate drag with keyboard, press Alt + Enter. Once in keyboard drag state,…" at bounding box center [1066, 429] width 482 height 389
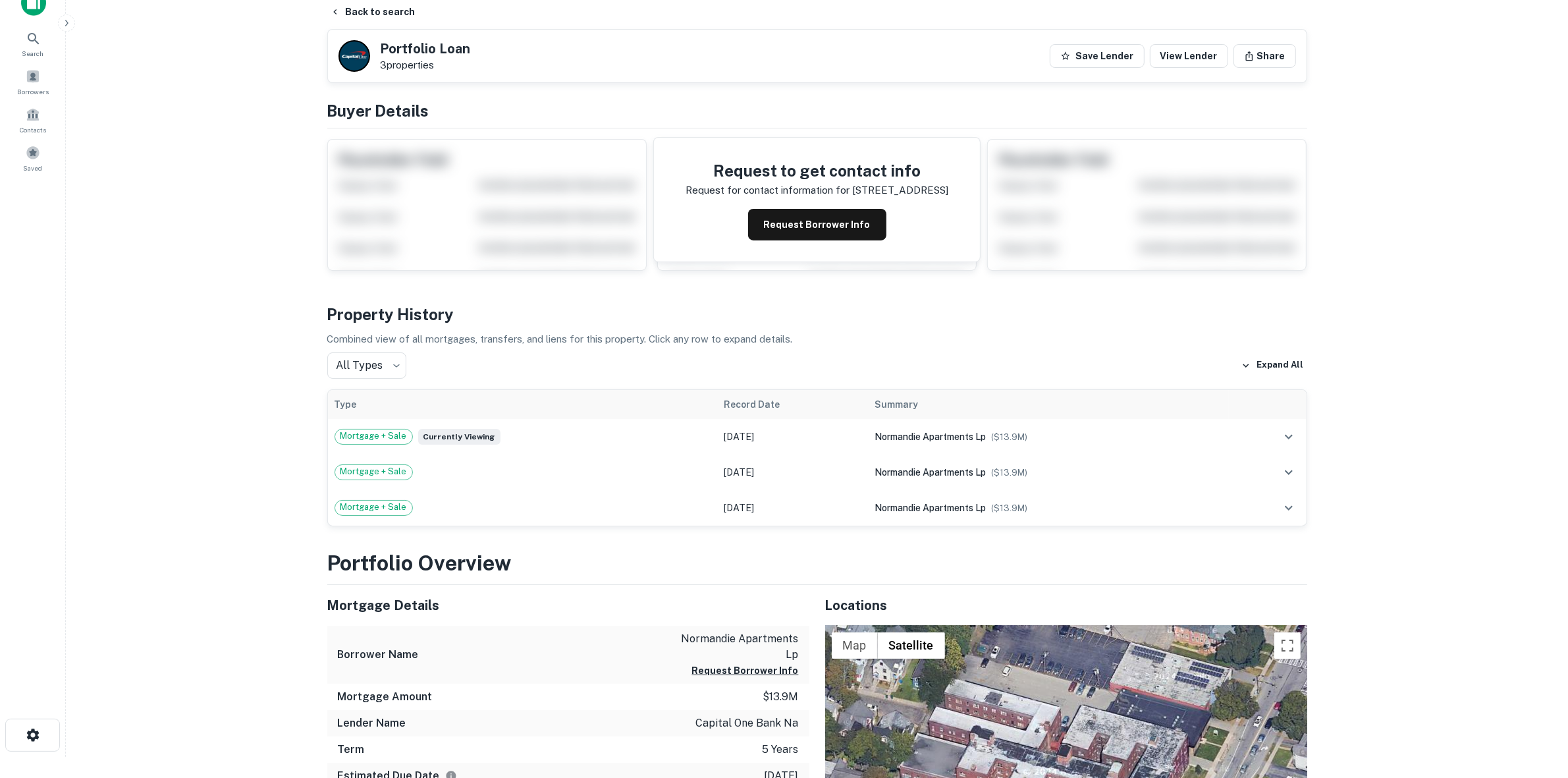
scroll to position [0, 0]
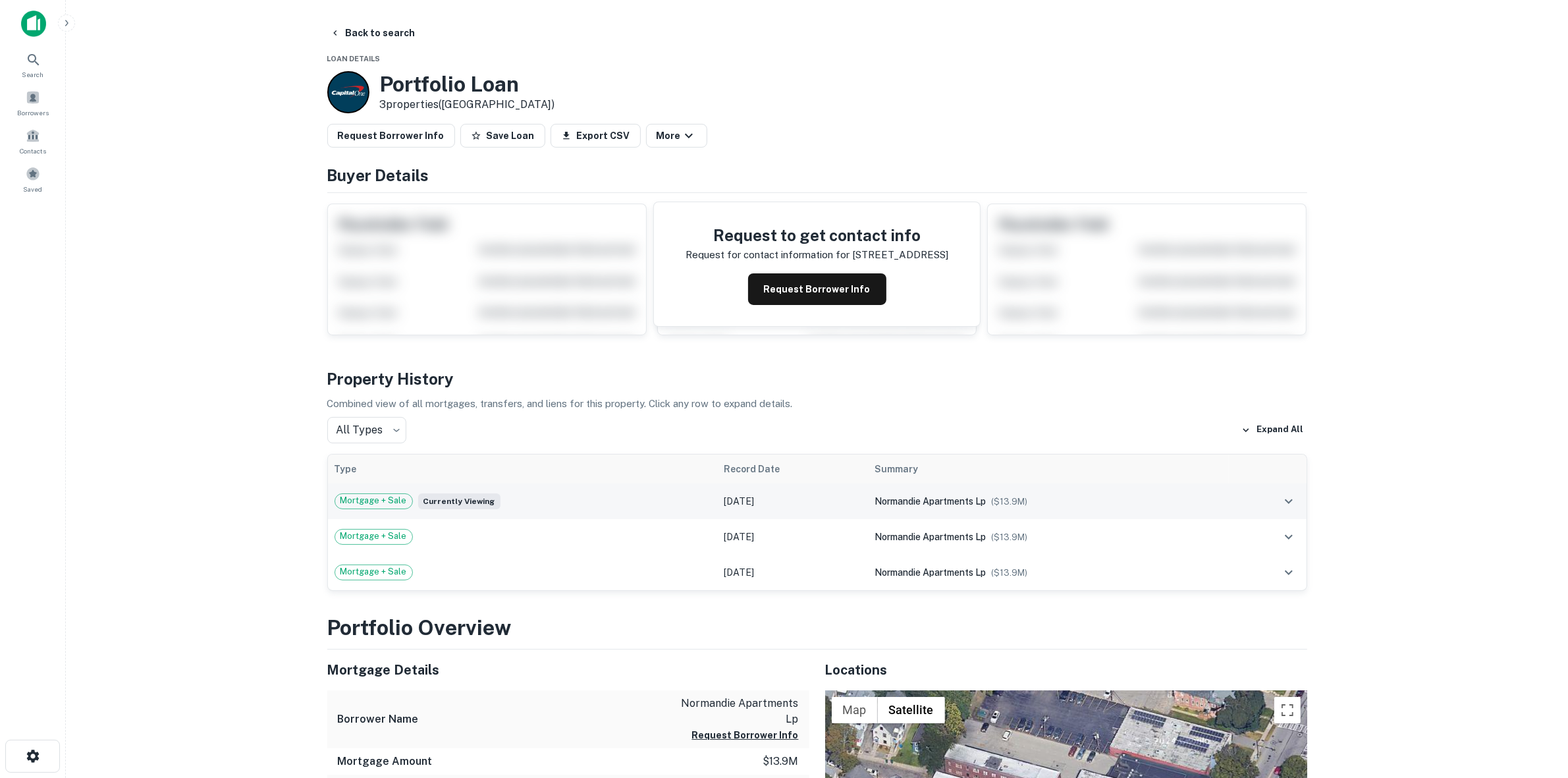
click at [868, 501] on td "normandie apartments lp ($ 13.9M )" at bounding box center [1048, 502] width 361 height 36
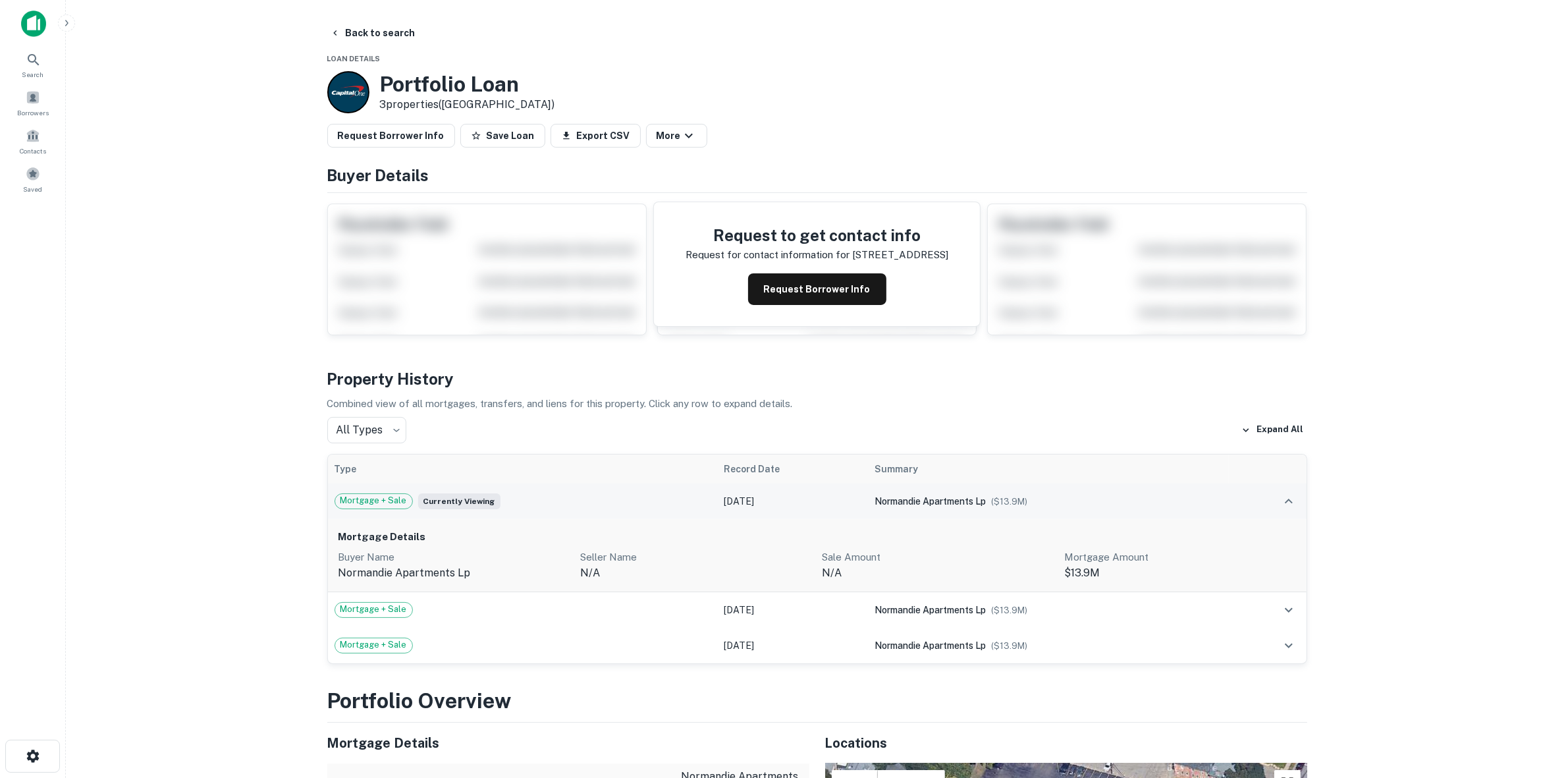
click at [795, 501] on td "Jan 03, 2021" at bounding box center [793, 502] width 151 height 36
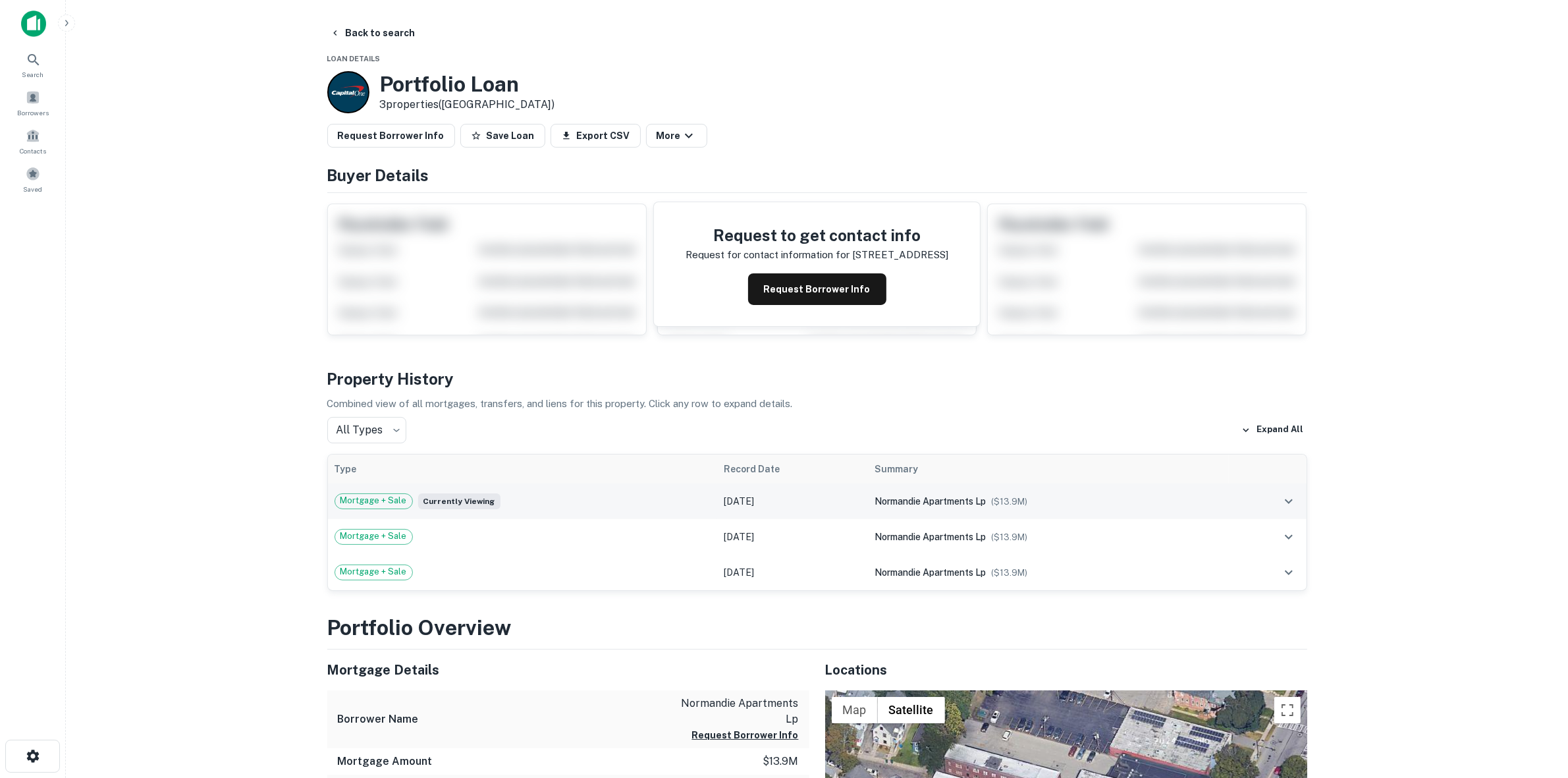
click at [804, 504] on td "Jan 03, 2021" at bounding box center [793, 502] width 151 height 36
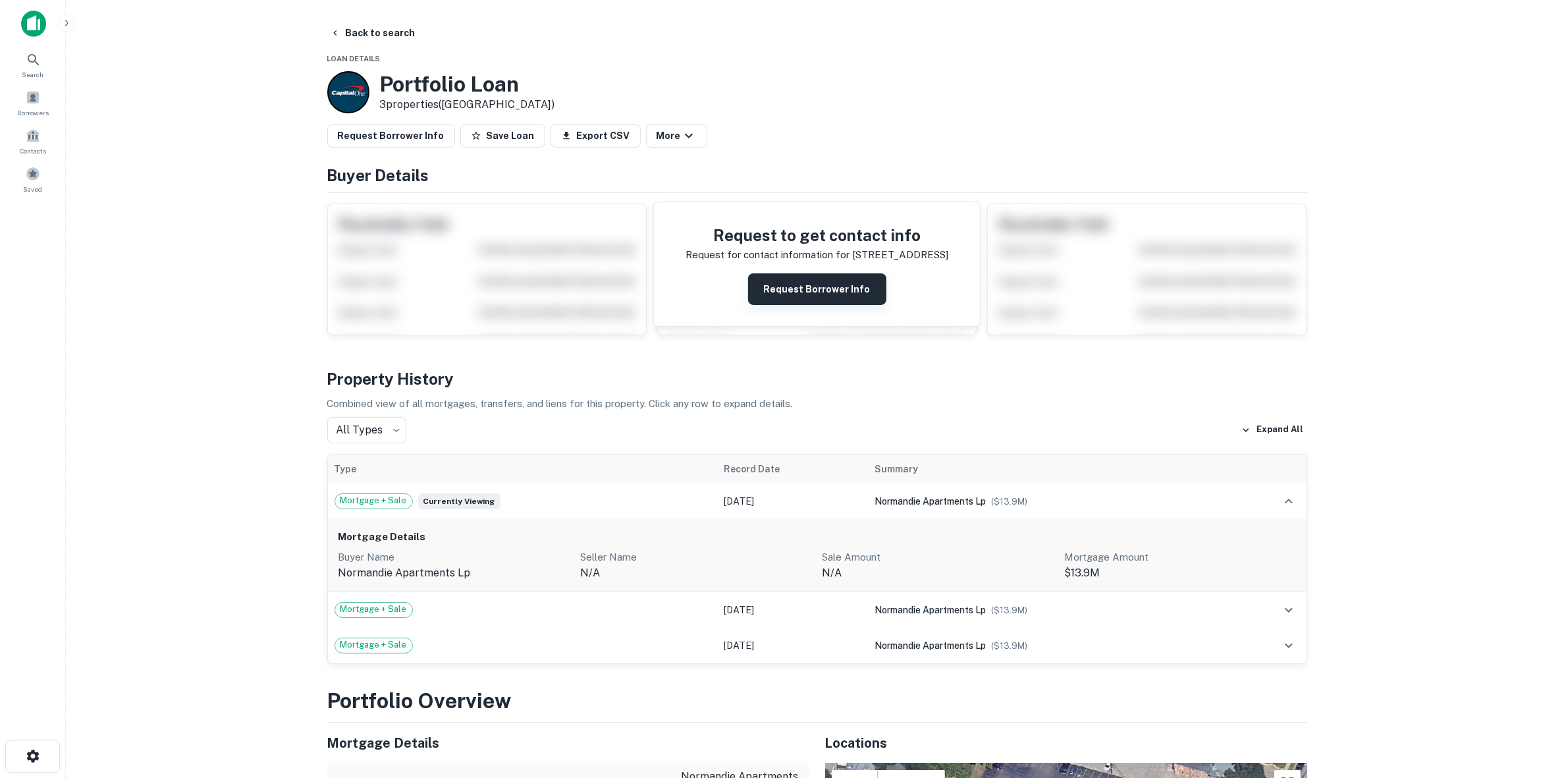
click at [818, 297] on button "Request Borrower Info" at bounding box center [817, 289] width 138 height 31
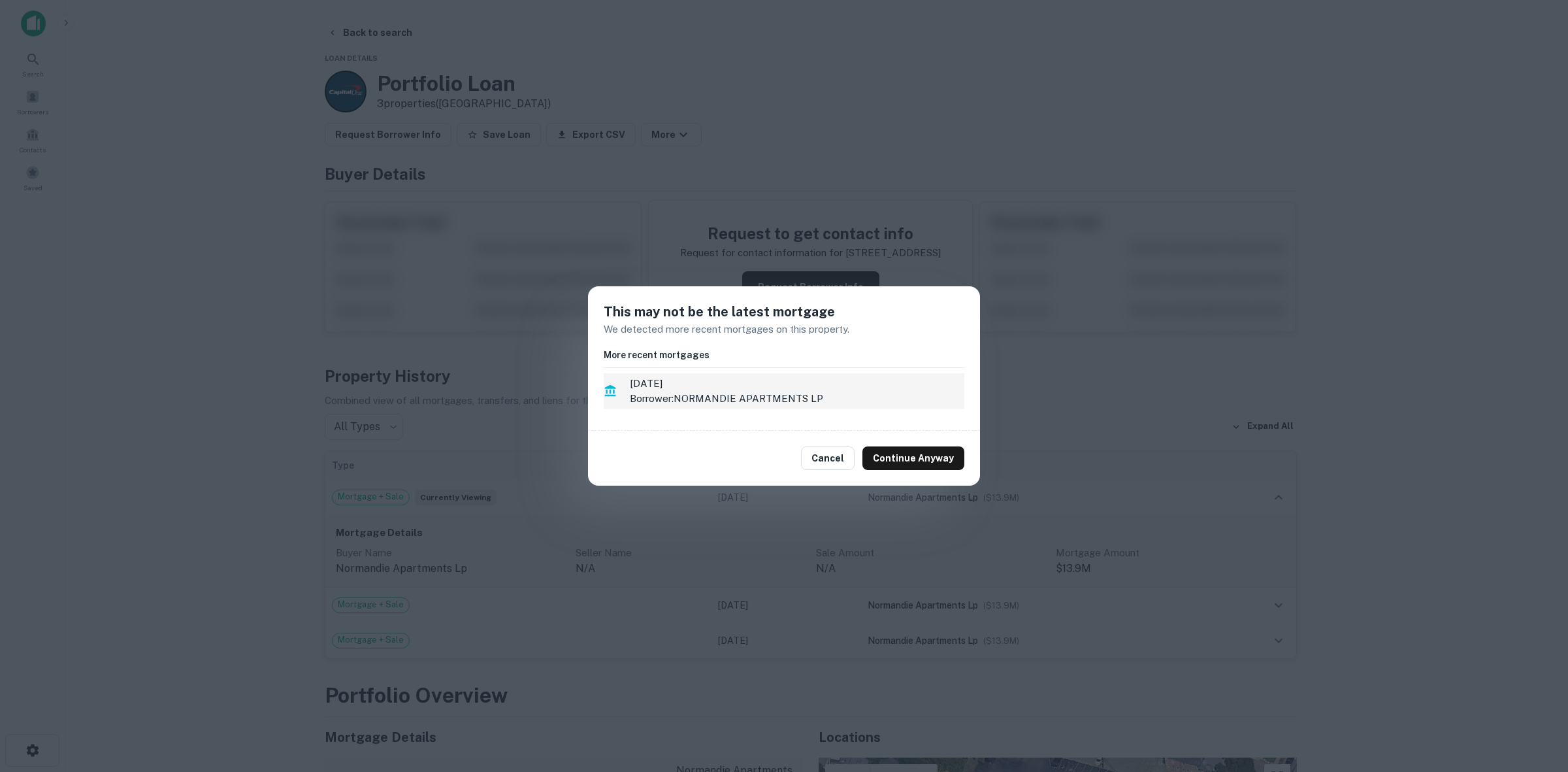
click at [802, 391] on p "Borrower: NORMANDIE APARTMENTS LP" at bounding box center [797, 398] width 334 height 16
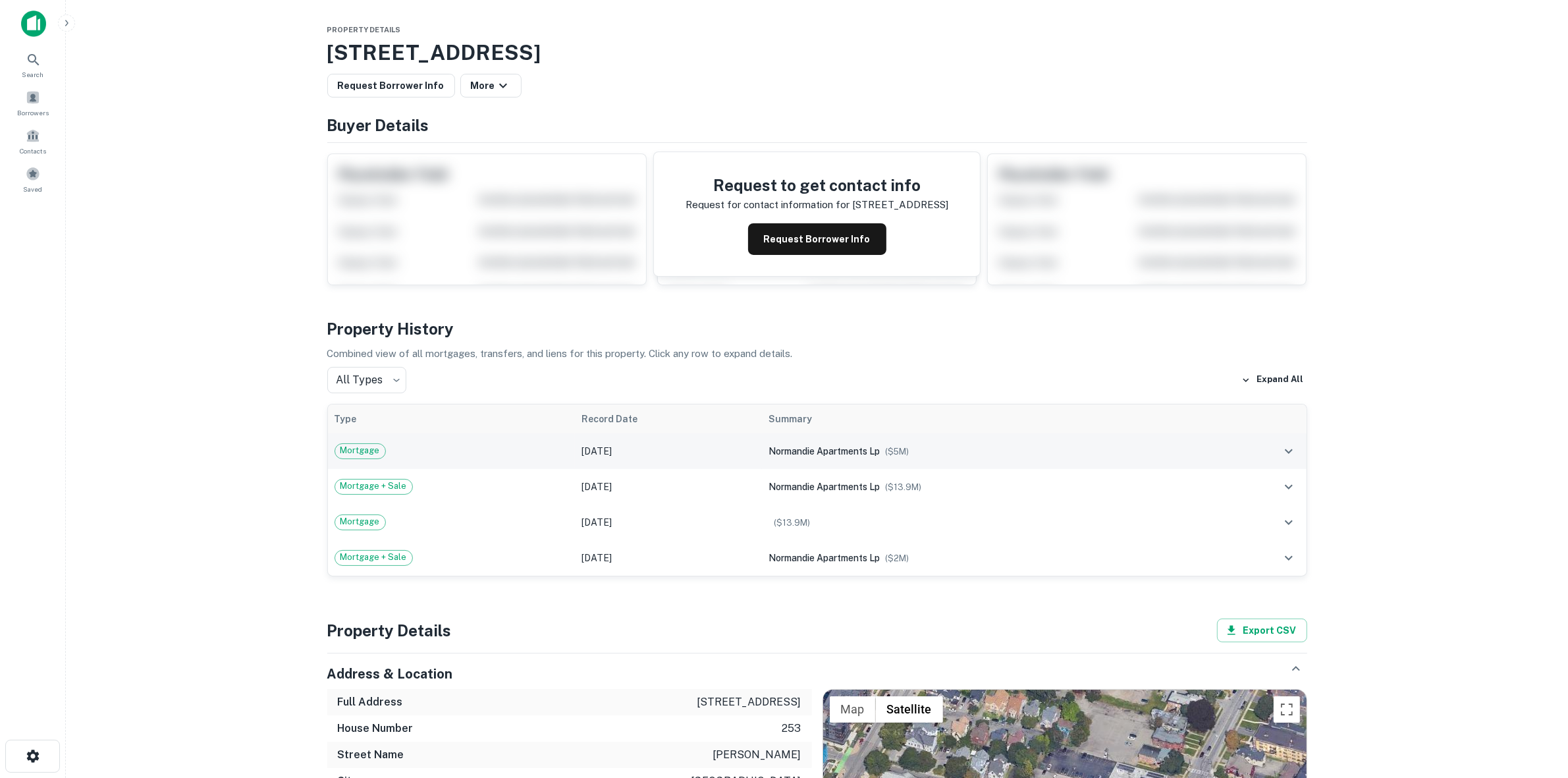
click at [828, 450] on span "normandie apartments lp" at bounding box center [825, 451] width 112 height 10
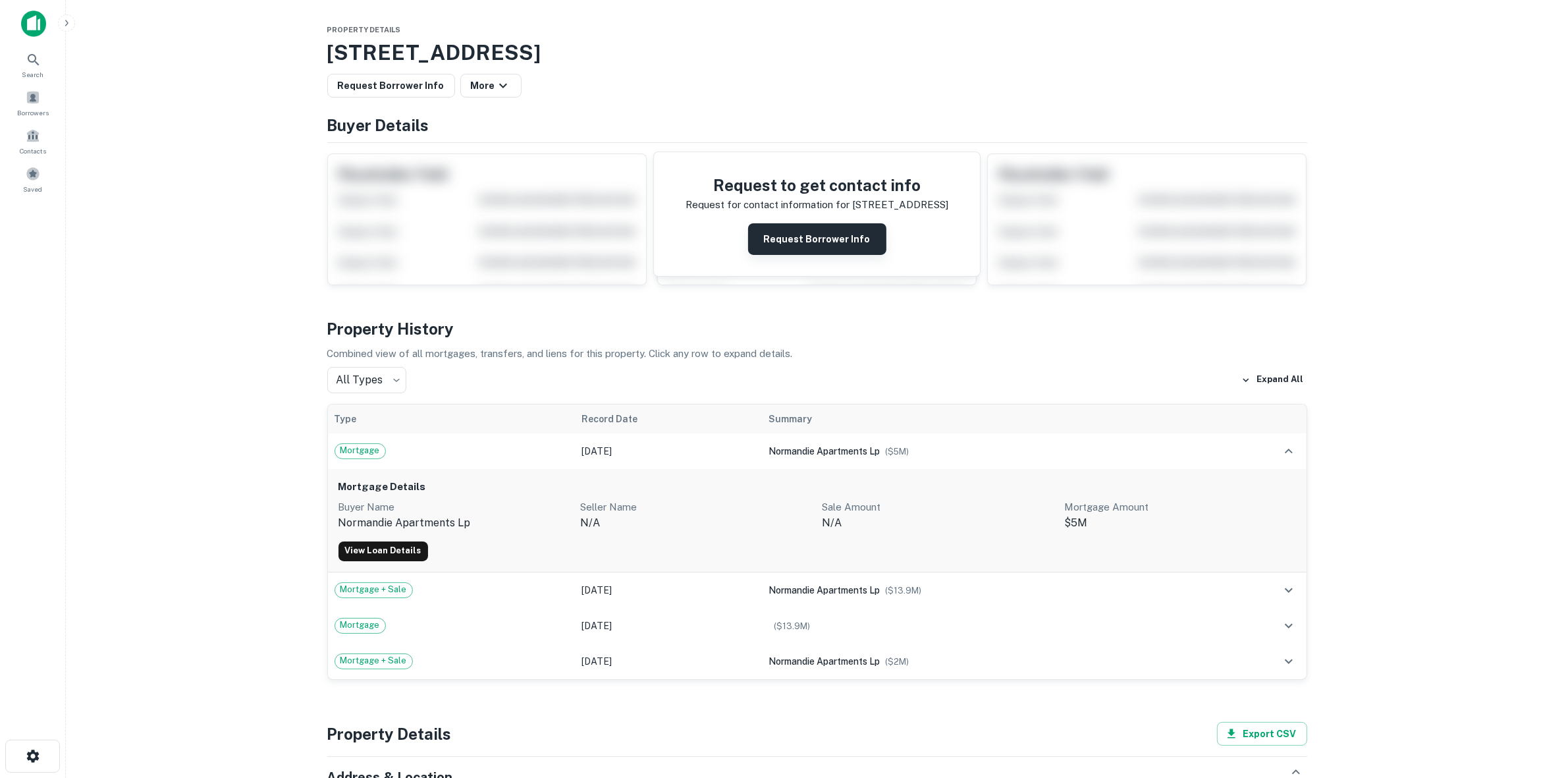
click at [838, 248] on button "Request Borrower Info" at bounding box center [817, 239] width 138 height 31
